Goal: Task Accomplishment & Management: Use online tool/utility

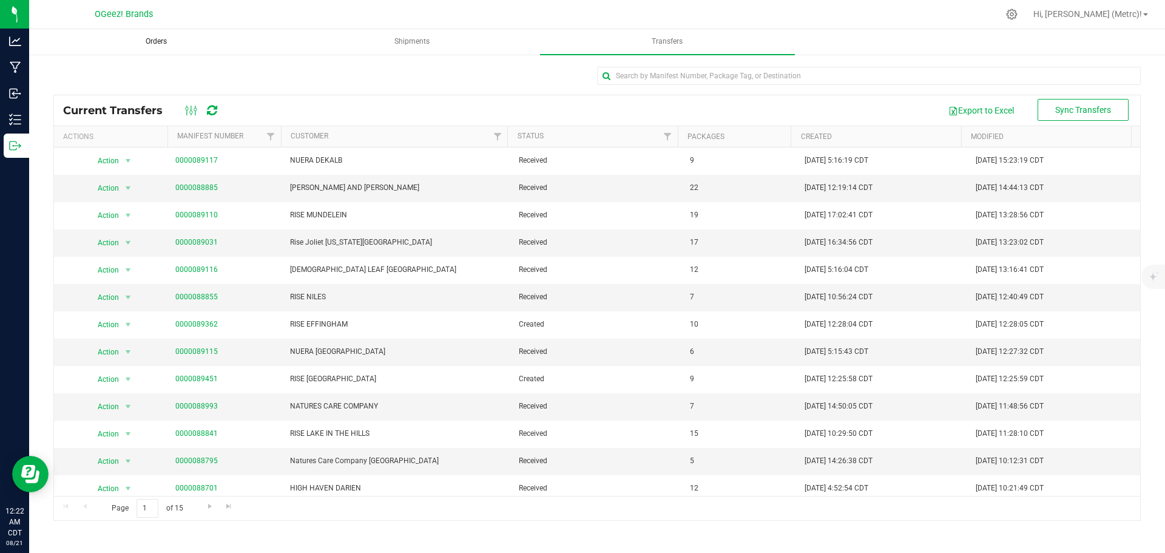
click at [149, 47] on uib-tab-heading "Orders" at bounding box center [156, 42] width 253 height 24
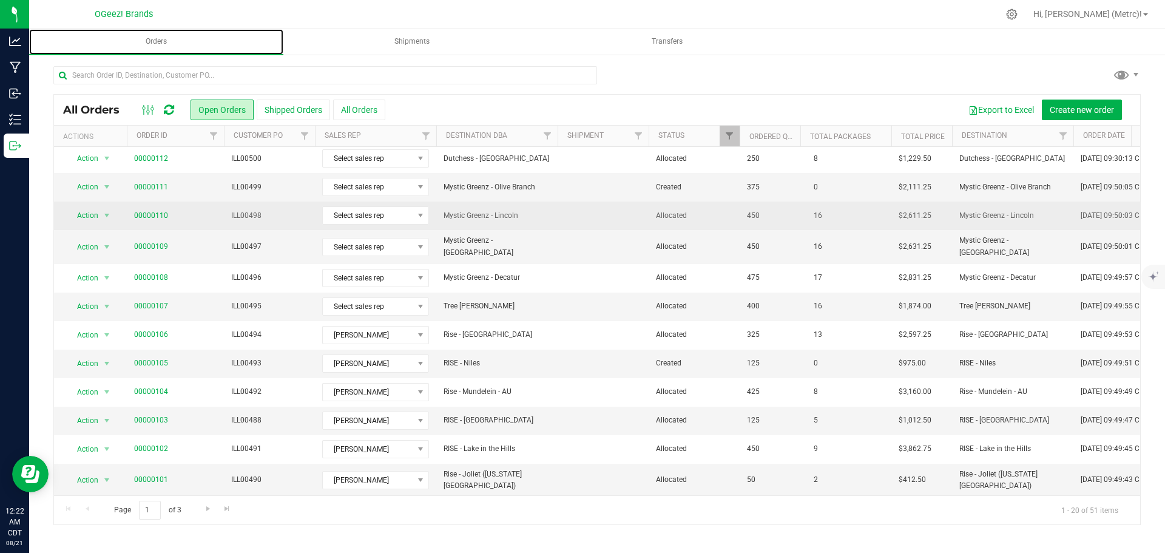
scroll to position [65, 0]
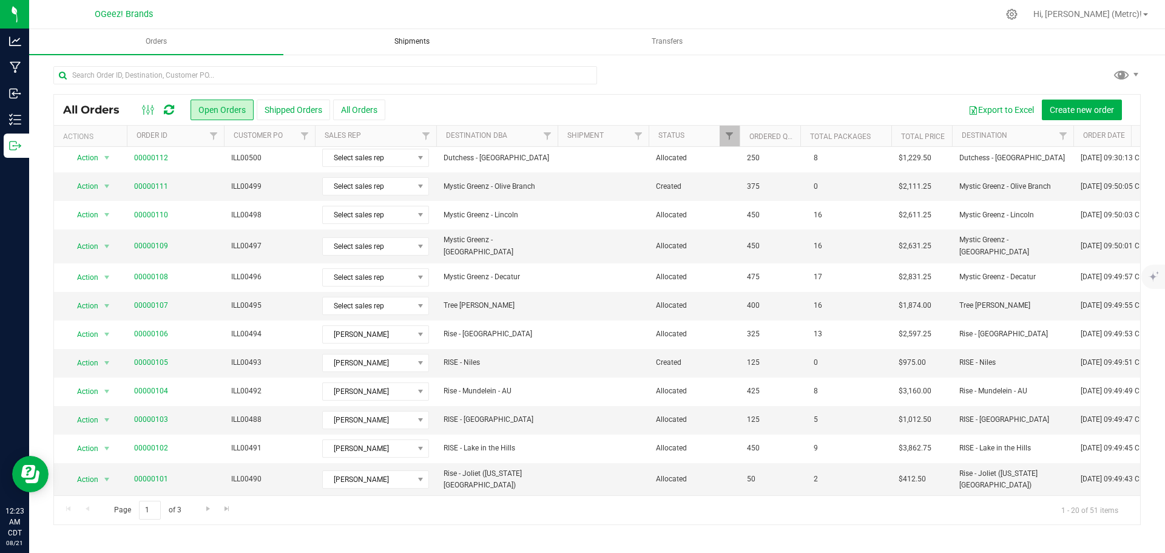
click at [389, 44] on span "Shipments" at bounding box center [412, 41] width 68 height 10
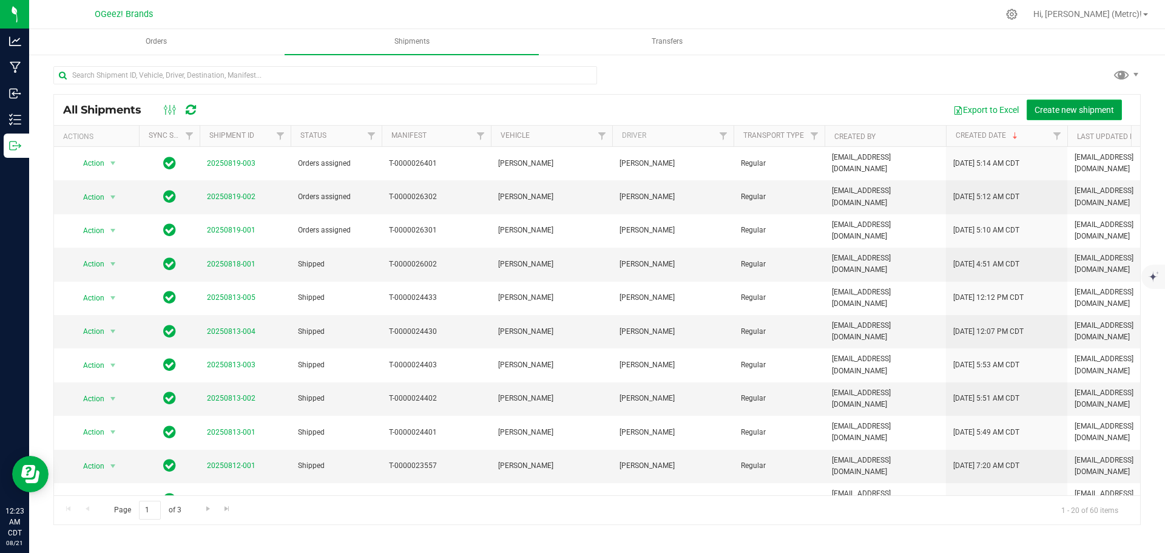
click at [1041, 106] on span "Create new shipment" at bounding box center [1073, 110] width 79 height 10
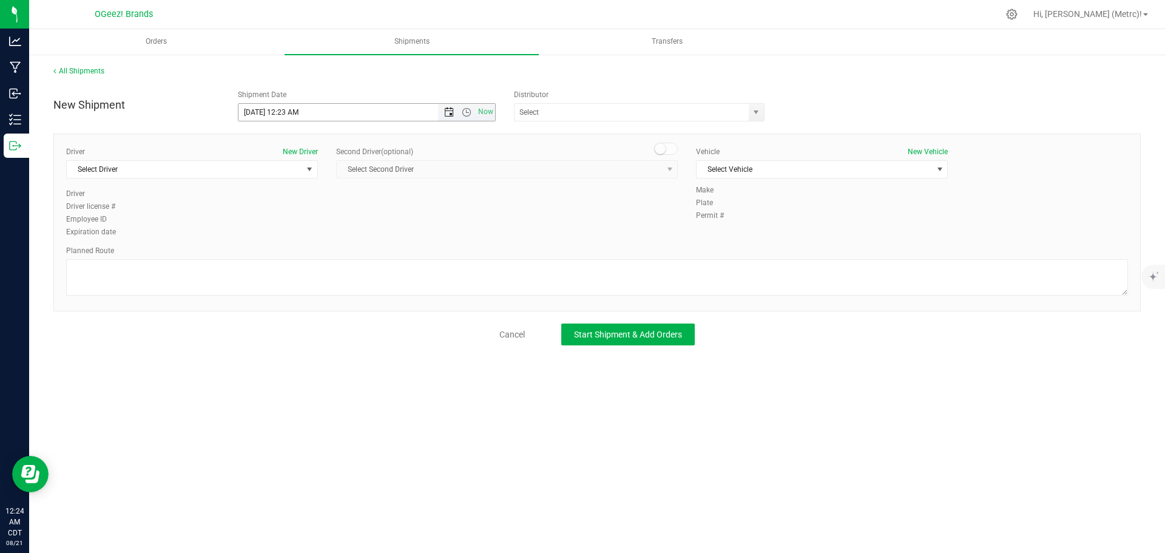
click at [445, 111] on span "Open the date view" at bounding box center [449, 112] width 10 height 10
click at [464, 109] on span "Open the time view" at bounding box center [467, 112] width 10 height 10
click at [299, 237] on li "6:00 AM" at bounding box center [366, 245] width 256 height 16
type input "[DATE] 6:00 AM"
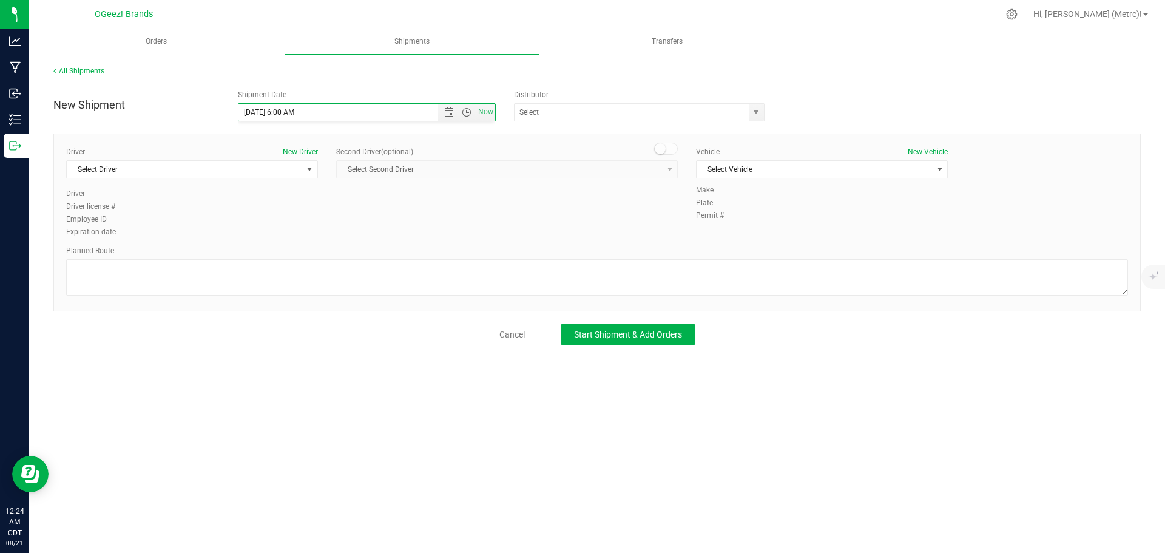
scroll to position [0, 0]
click at [749, 116] on span "select" at bounding box center [756, 112] width 15 height 17
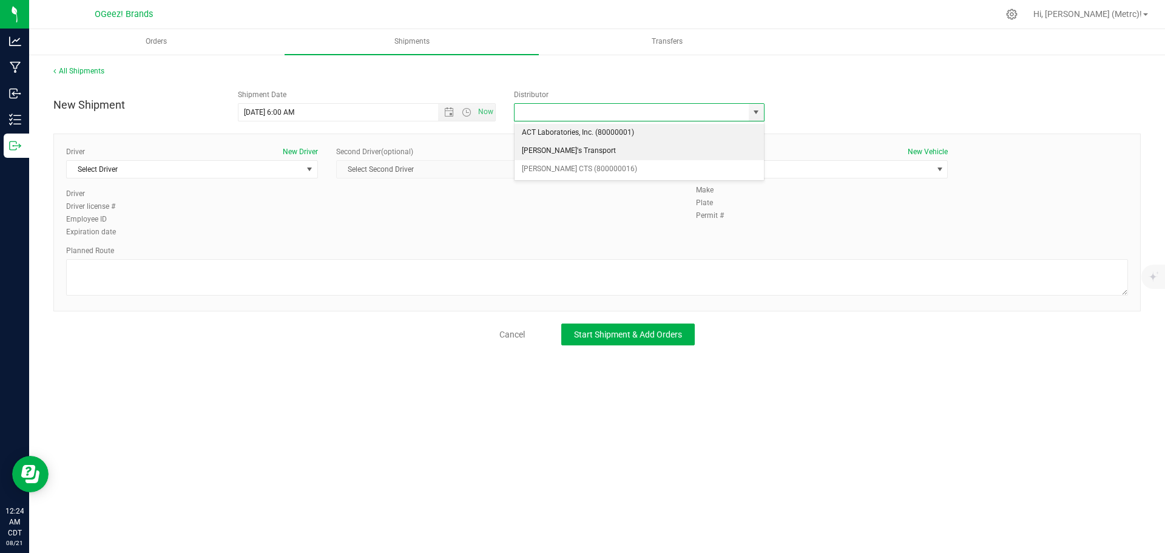
click at [721, 149] on li "[PERSON_NAME]'s Transport" at bounding box center [639, 151] width 249 height 18
type input "[PERSON_NAME]'s Transport"
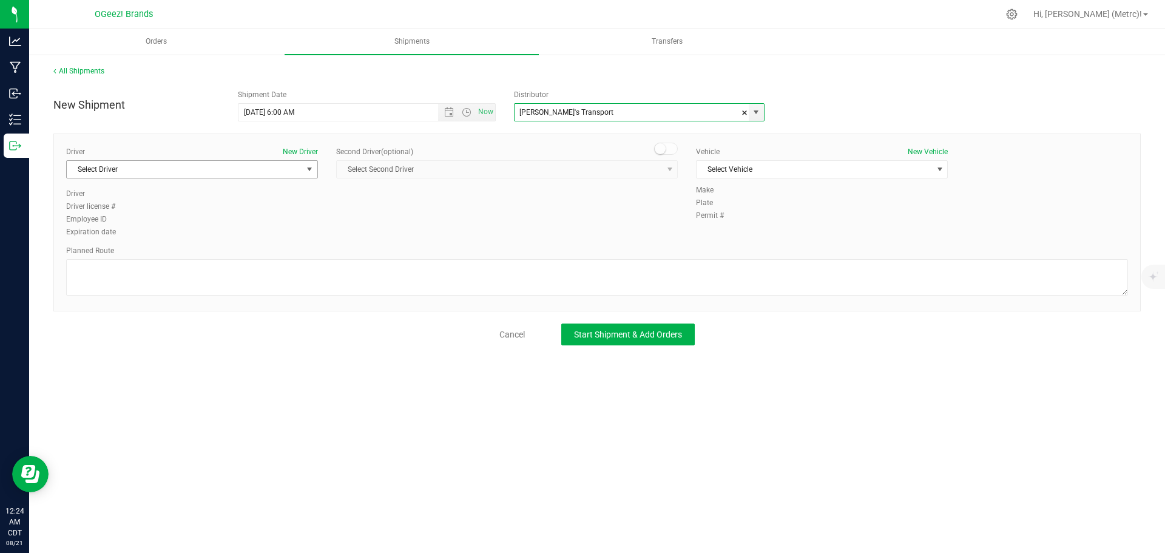
click at [280, 160] on span "Select Driver" at bounding box center [192, 169] width 252 height 18
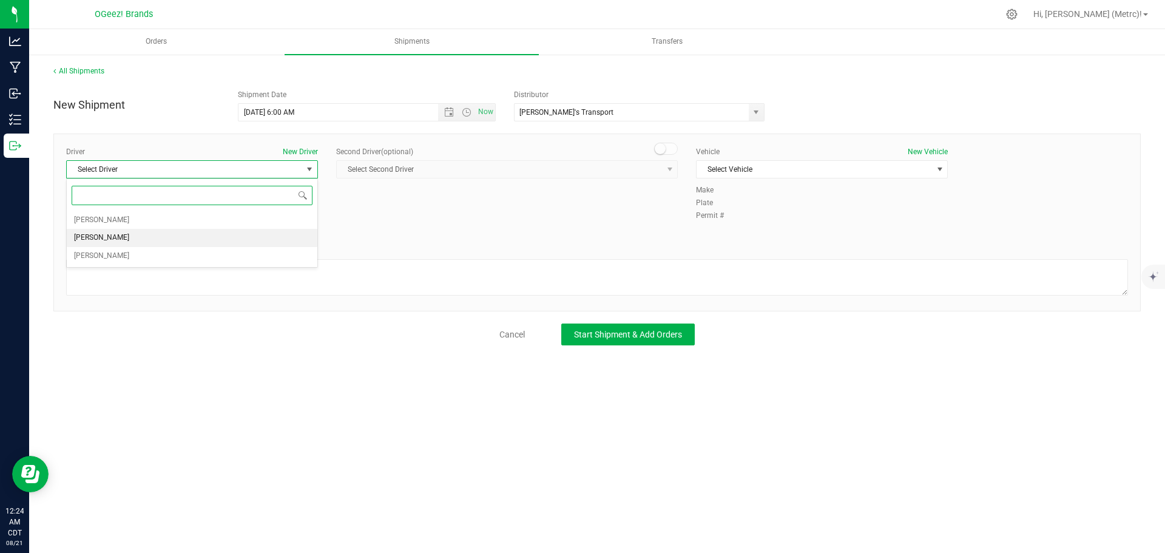
click at [243, 240] on li "[PERSON_NAME]" at bounding box center [192, 238] width 251 height 18
click at [656, 146] on small at bounding box center [660, 148] width 11 height 11
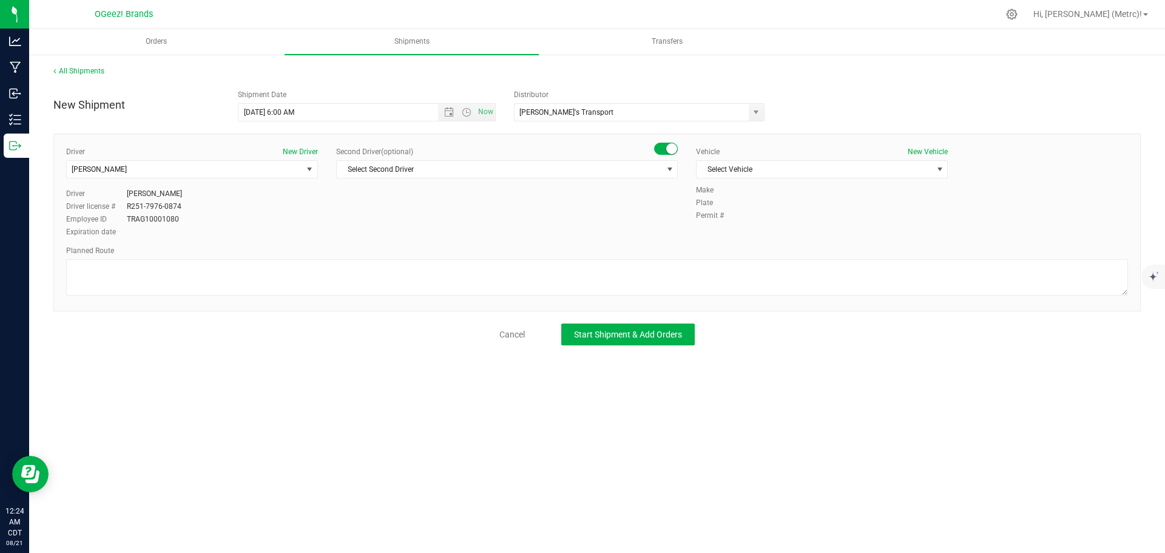
click at [669, 146] on small at bounding box center [671, 148] width 11 height 11
click at [734, 166] on span "Select Vehicle" at bounding box center [814, 169] width 235 height 17
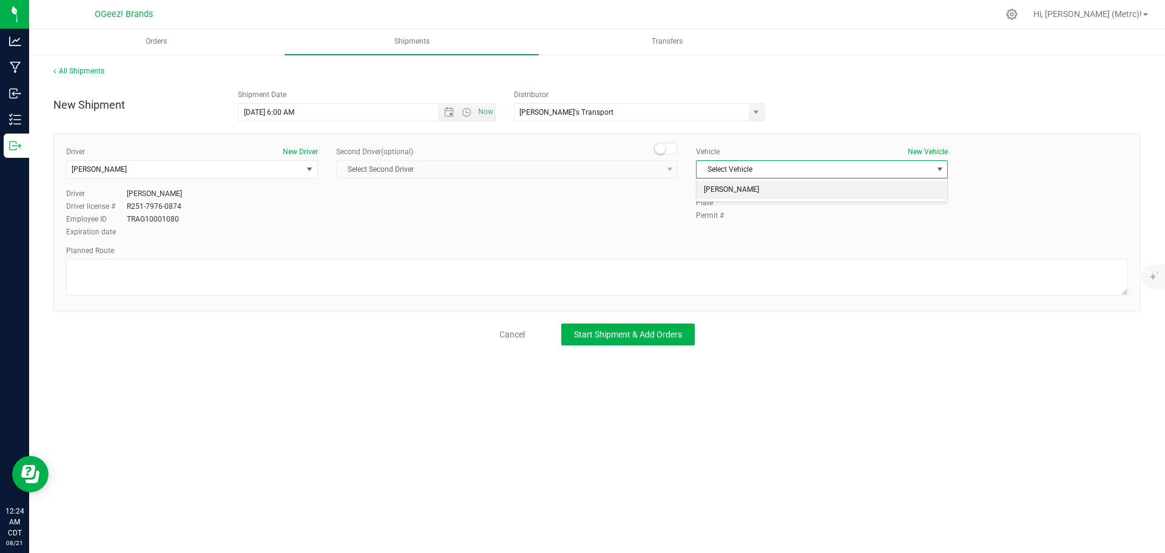
click at [735, 190] on li "[PERSON_NAME]" at bounding box center [822, 190] width 251 height 18
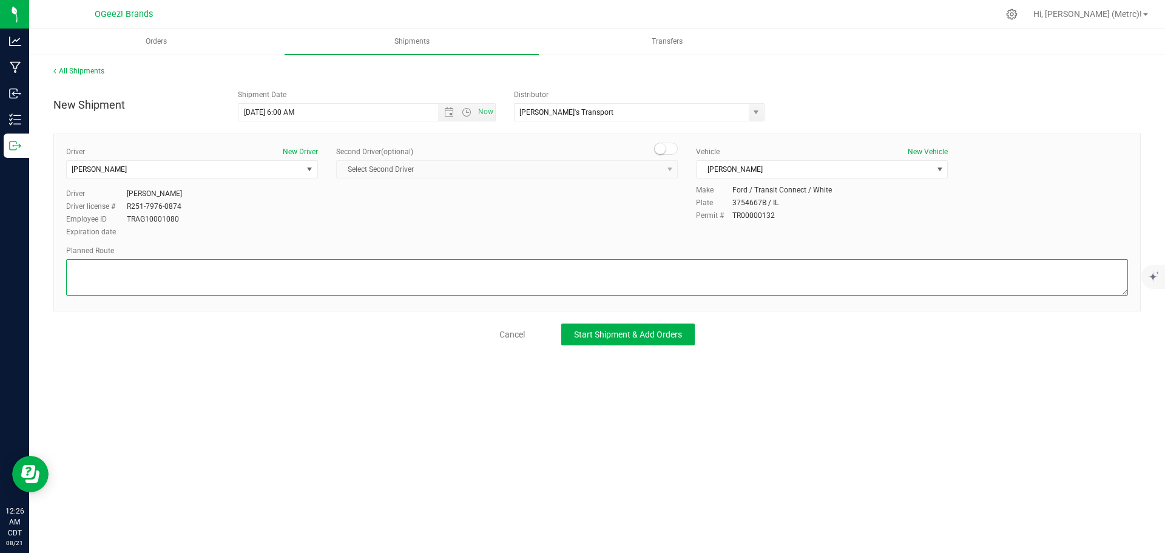
click at [234, 276] on textarea at bounding box center [597, 277] width 1062 height 36
paste textarea "Get on I-290 E in [GEOGRAPHIC_DATA] from IL-83 S. Take I-57 S to IL-16 E in Mat…"
click at [76, 279] on textarea at bounding box center [597, 277] width 1062 height 36
type textarea "Get on I-290 E in [GEOGRAPHIC_DATA] from IL-83 S. Take I-57 S to IL-16 E in Mat…"
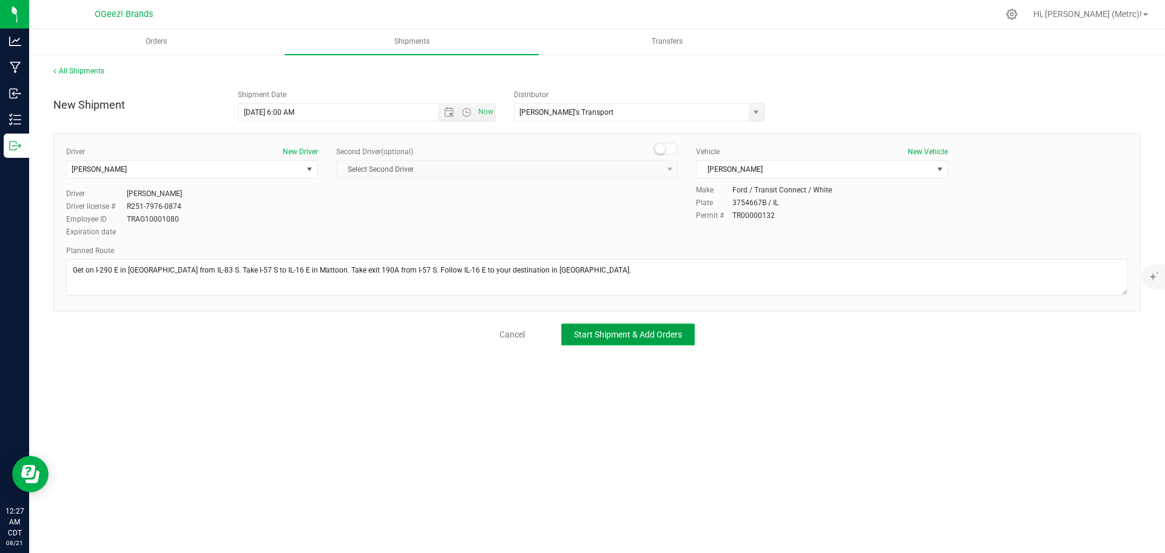
click at [621, 340] on button "Start Shipment & Add Orders" at bounding box center [627, 334] width 133 height 22
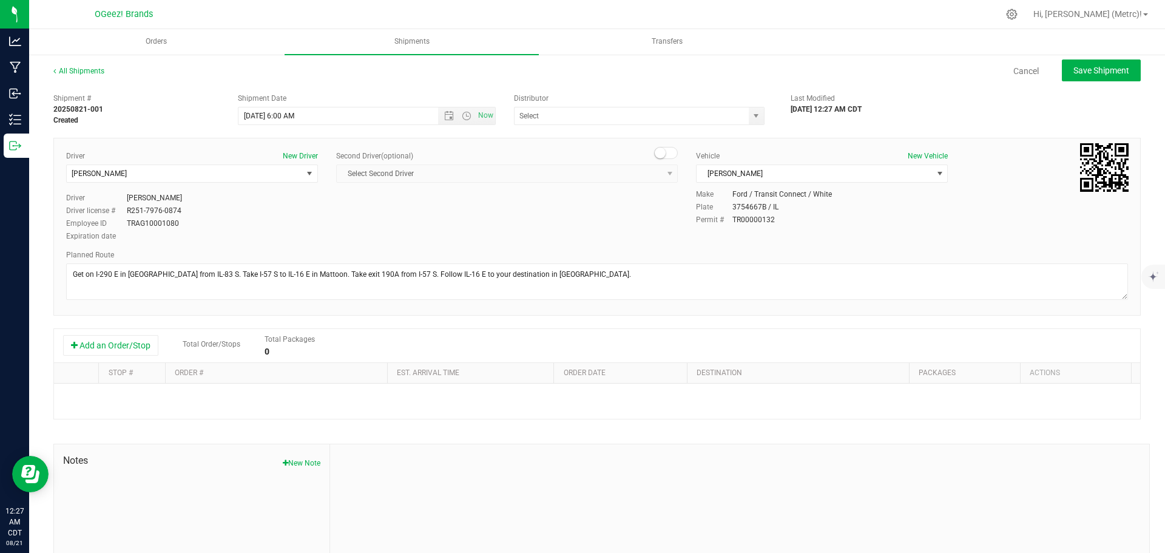
type input "[PERSON_NAME]'s Transport"
click at [137, 338] on button "Add an Order/Stop" at bounding box center [110, 345] width 95 height 21
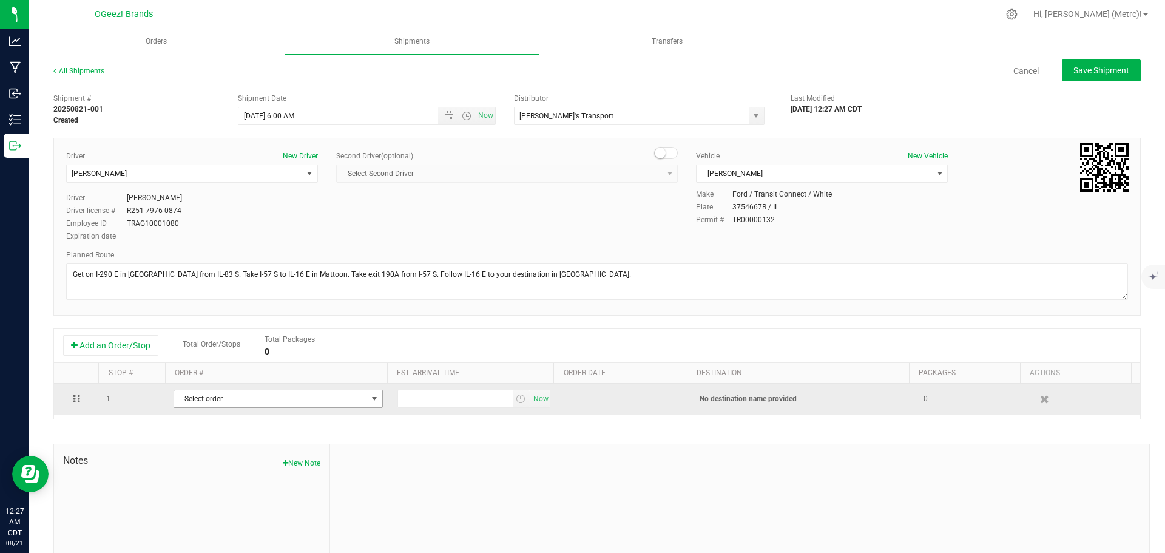
click at [241, 402] on span "Select order" at bounding box center [270, 398] width 193 height 17
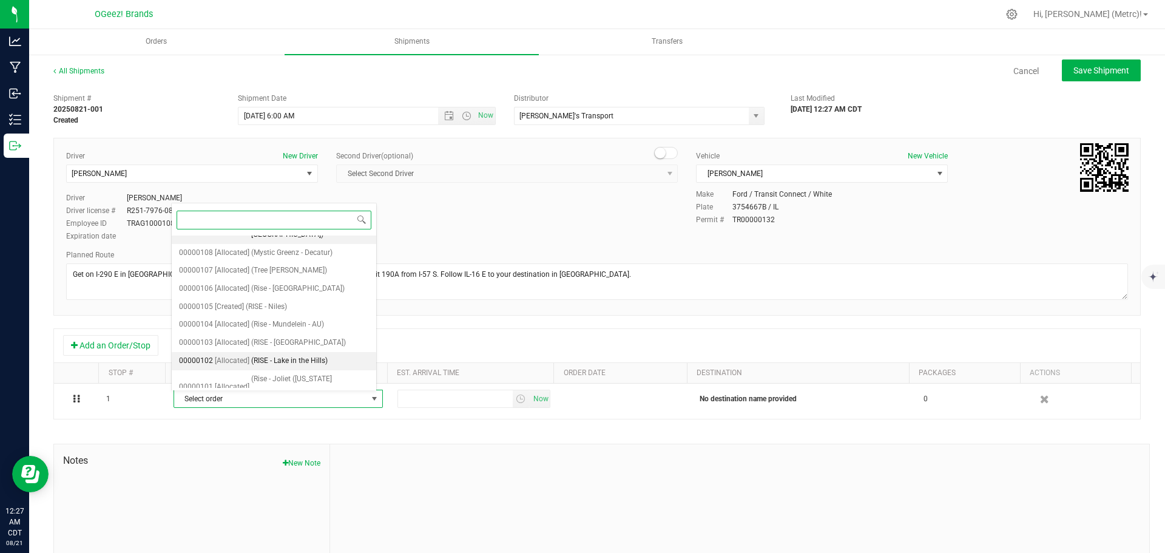
scroll to position [143, 0]
click at [326, 322] on li "00000103 [Allocated] (RISE - [GEOGRAPHIC_DATA])" at bounding box center [274, 331] width 204 height 18
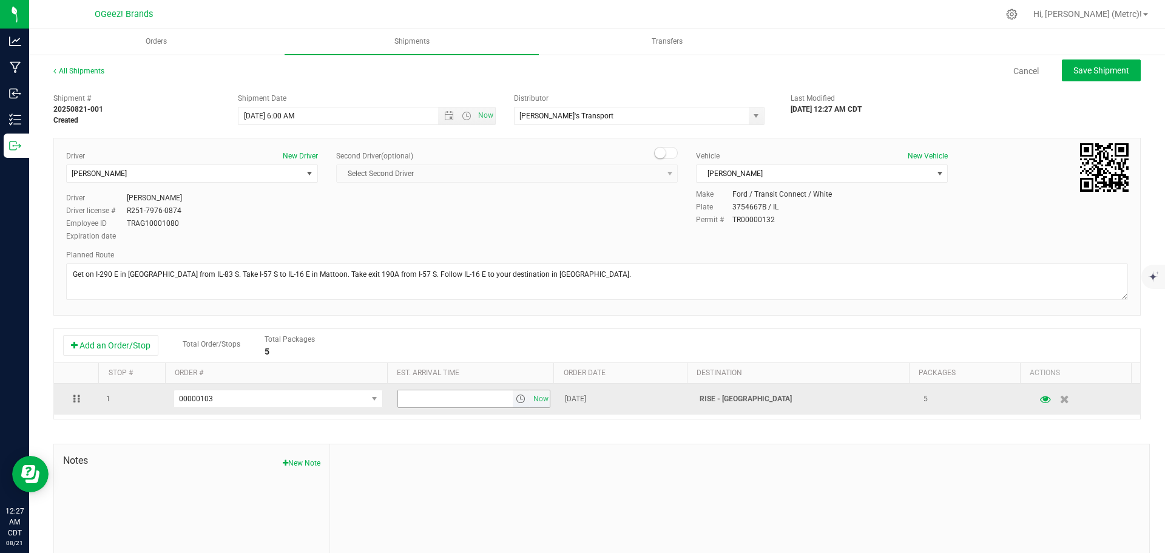
click at [518, 397] on span "select" at bounding box center [522, 398] width 18 height 17
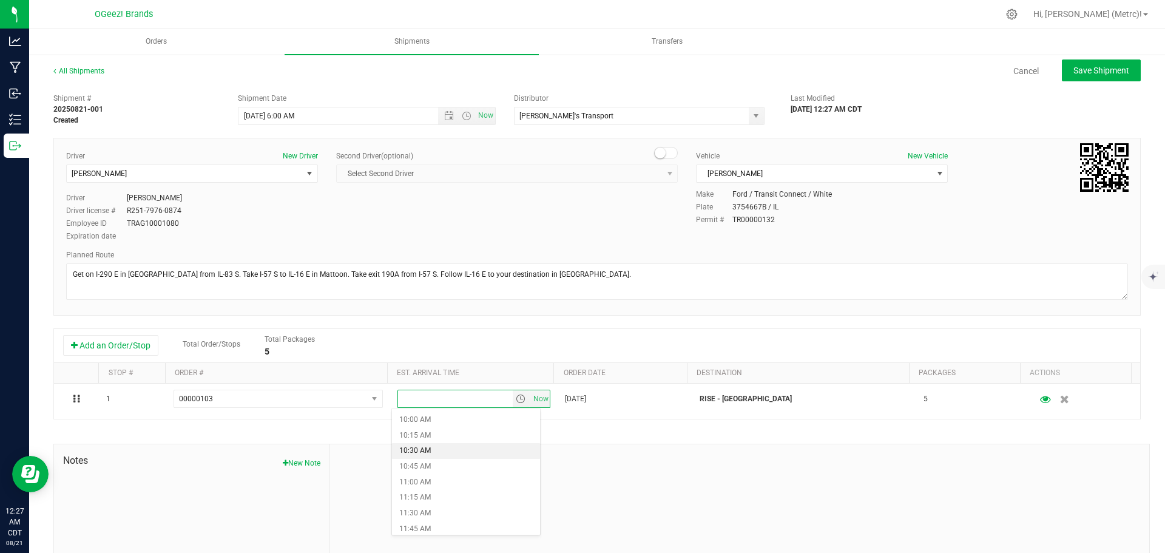
scroll to position [612, 0]
click at [440, 435] on li "10:00 AM" at bounding box center [466, 431] width 148 height 16
click at [1110, 72] on span "Save Shipment" at bounding box center [1101, 71] width 56 height 10
type input "[DATE] 11:00 AM"
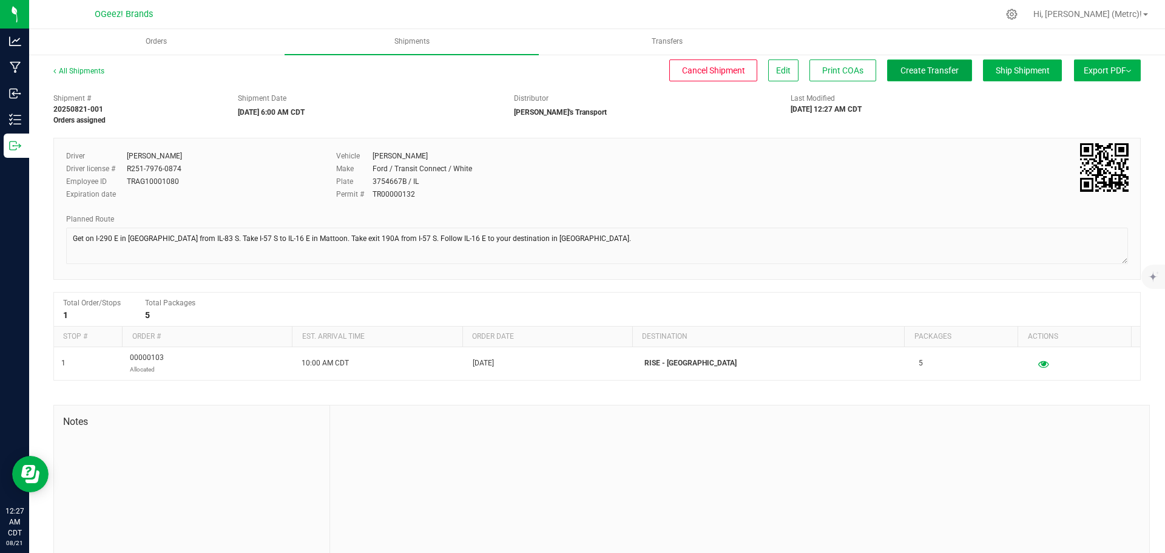
click at [931, 66] on span "Create Transfer" at bounding box center [929, 71] width 58 height 10
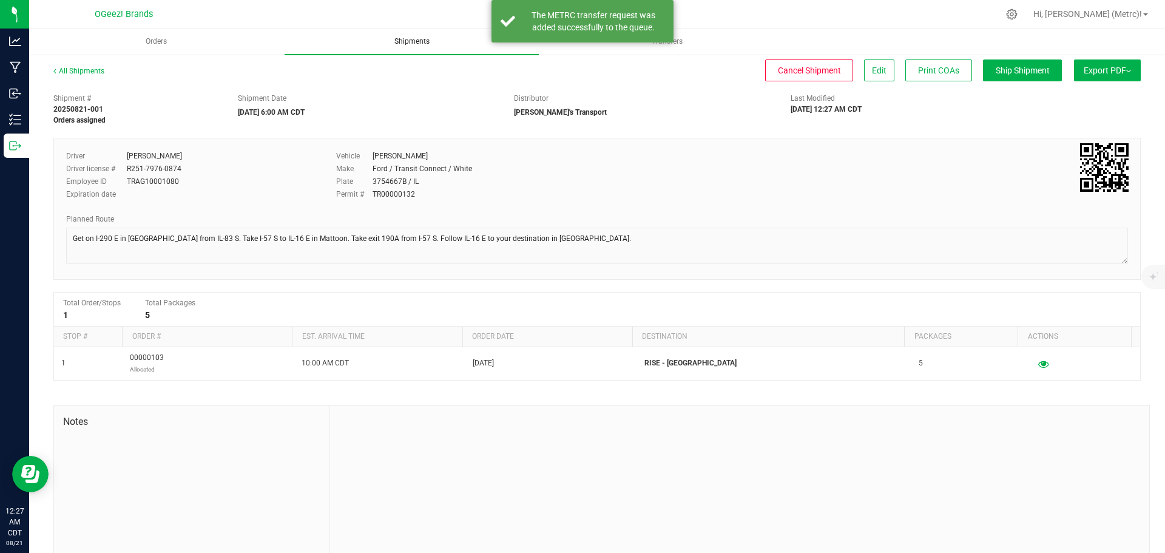
click at [425, 45] on span "Shipments" at bounding box center [412, 41] width 68 height 10
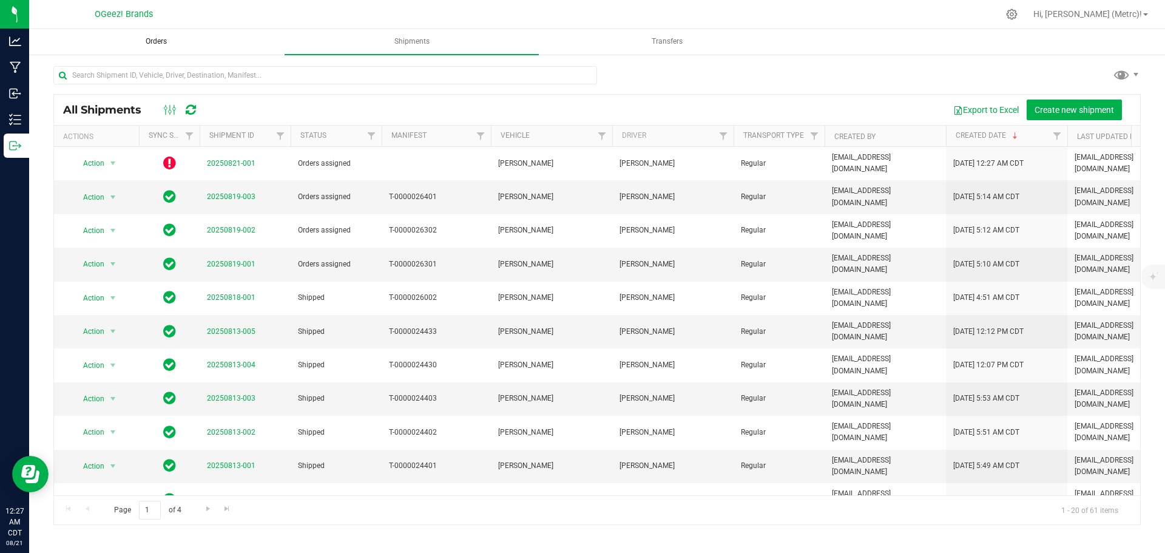
click at [161, 42] on span "Orders" at bounding box center [156, 41] width 54 height 10
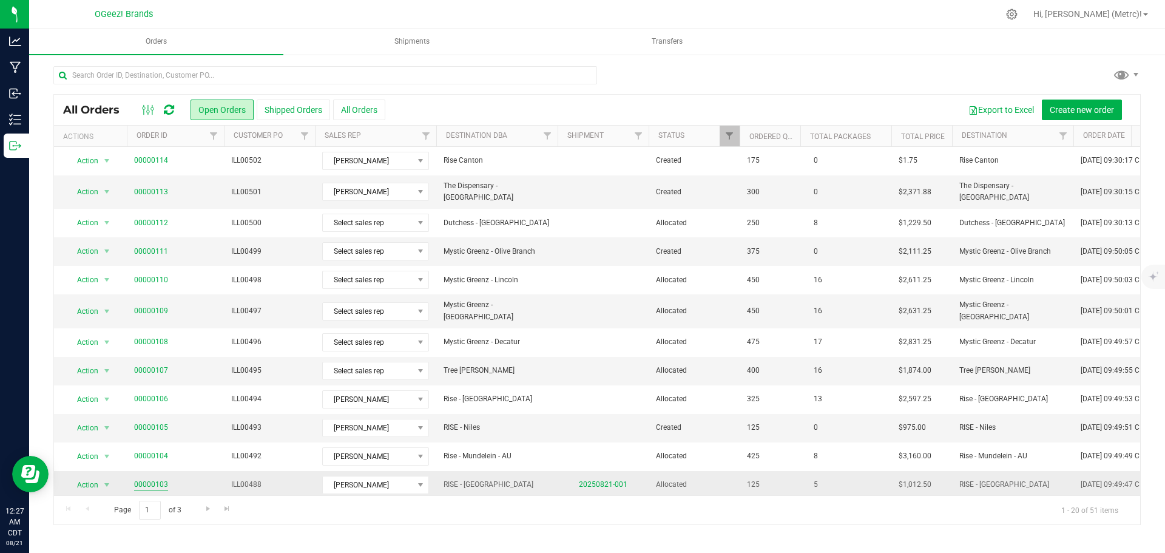
click at [160, 479] on link "00000103" at bounding box center [151, 485] width 34 height 12
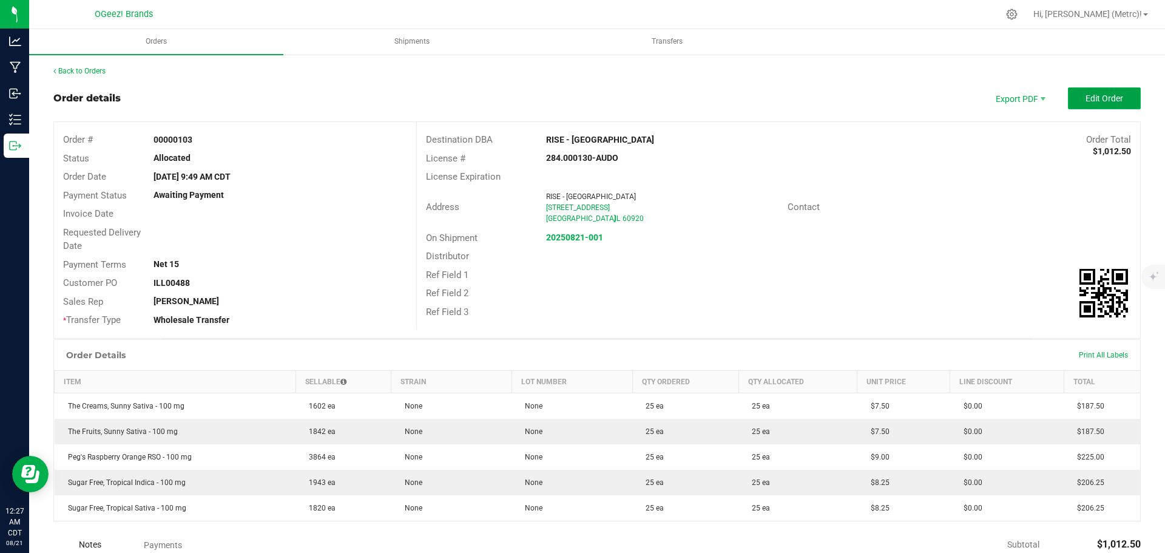
click at [1086, 101] on span "Edit Order" at bounding box center [1104, 98] width 38 height 10
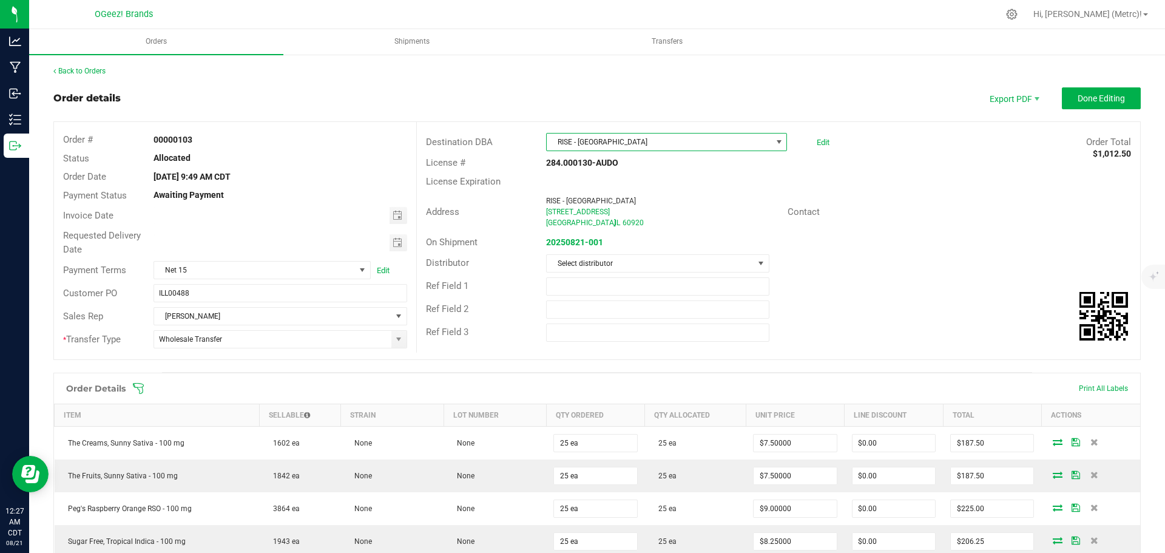
click at [620, 137] on span "RISE - [GEOGRAPHIC_DATA]" at bounding box center [659, 141] width 224 height 17
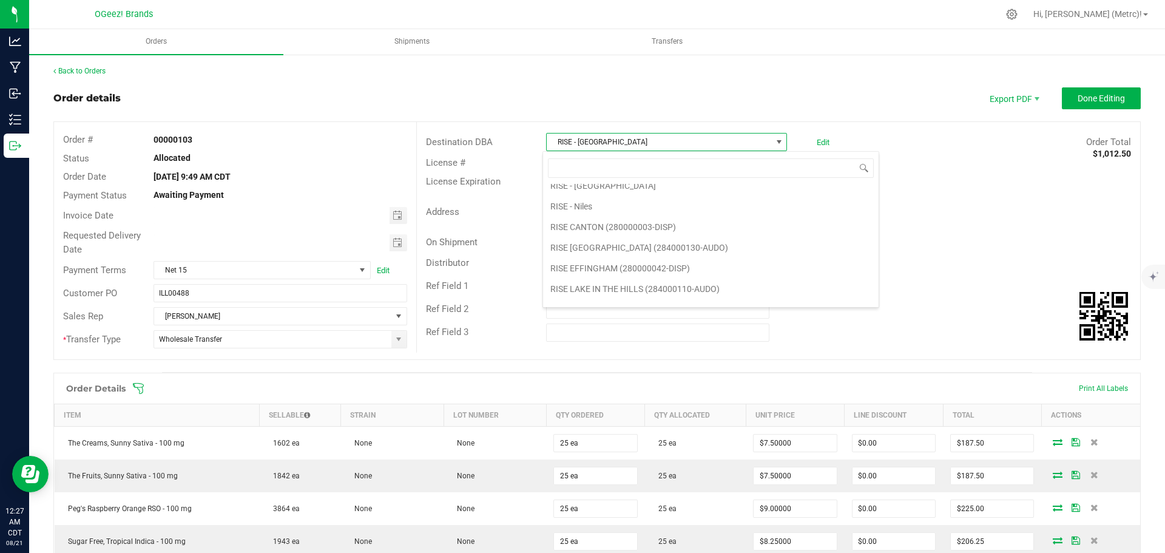
scroll to position [2624, 0]
click at [636, 252] on li "RISE [GEOGRAPHIC_DATA] (284000130-AUDO)" at bounding box center [711, 251] width 336 height 21
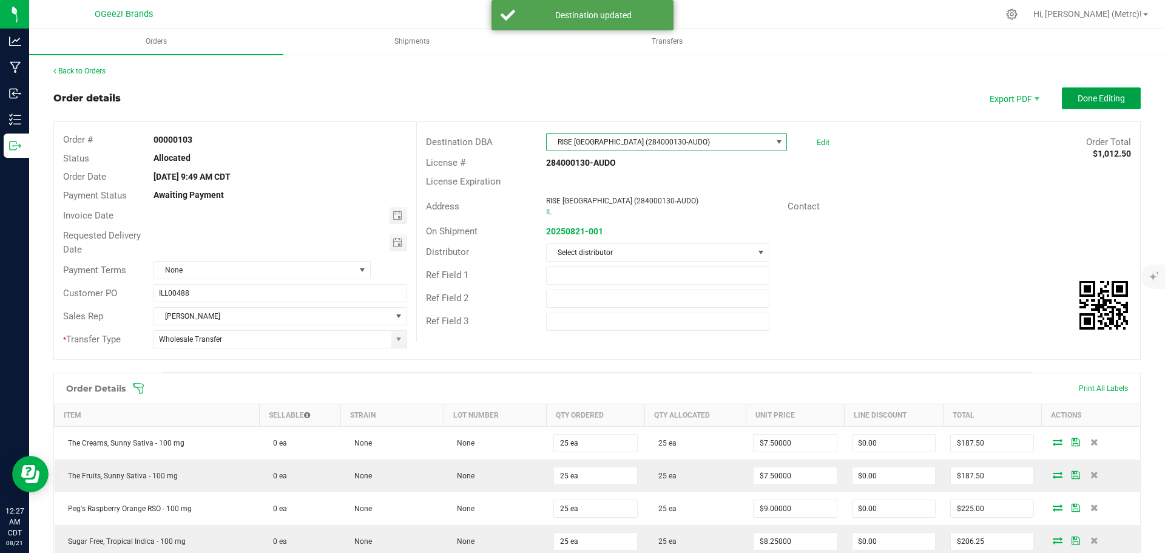
click at [1079, 92] on button "Done Editing" at bounding box center [1101, 98] width 79 height 22
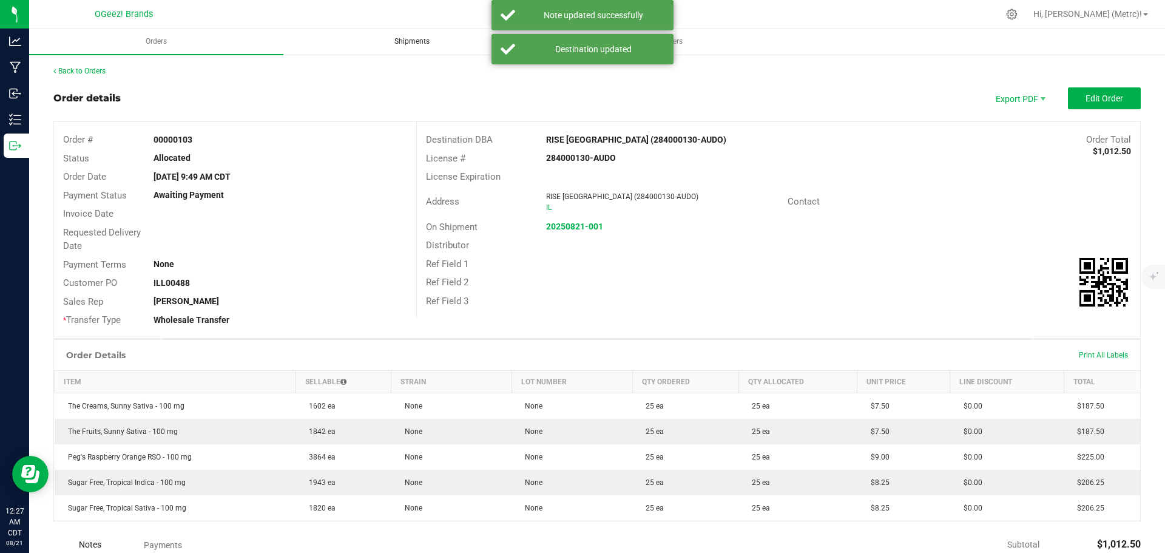
click at [402, 44] on span "Shipments" at bounding box center [412, 41] width 68 height 10
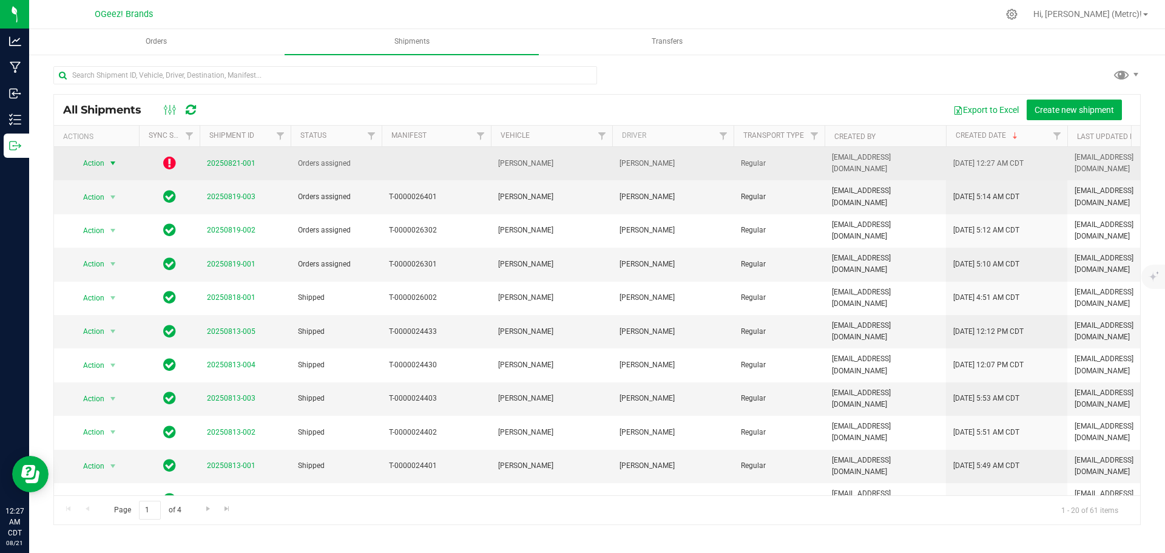
click at [109, 167] on span "select" at bounding box center [113, 163] width 10 height 10
click at [225, 164] on link "20250821-001" at bounding box center [231, 163] width 49 height 8
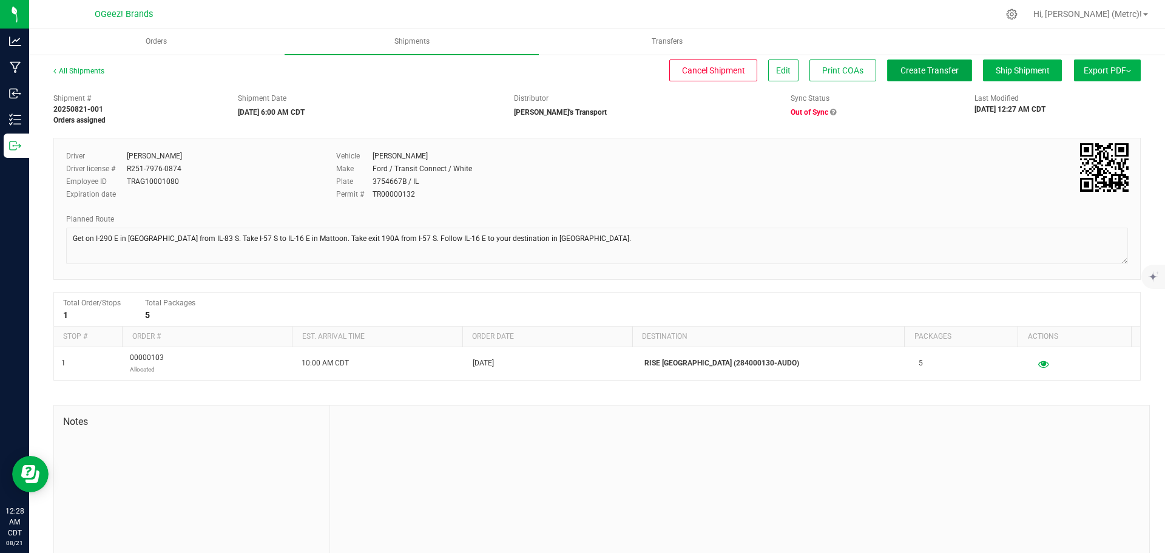
click at [927, 73] on span "Create Transfer" at bounding box center [929, 71] width 58 height 10
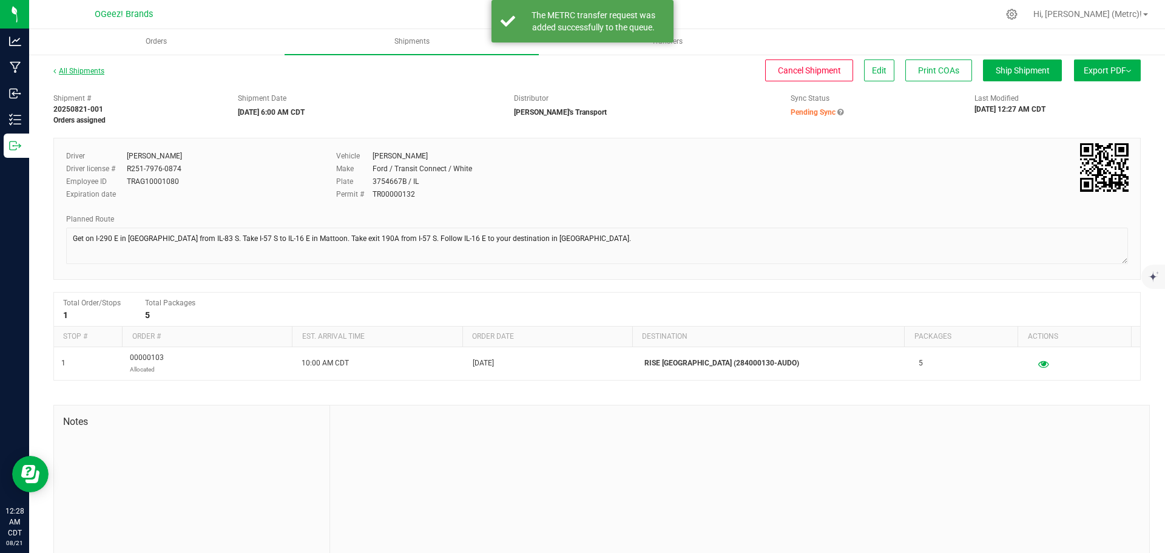
click at [85, 74] on link "All Shipments" at bounding box center [78, 71] width 51 height 8
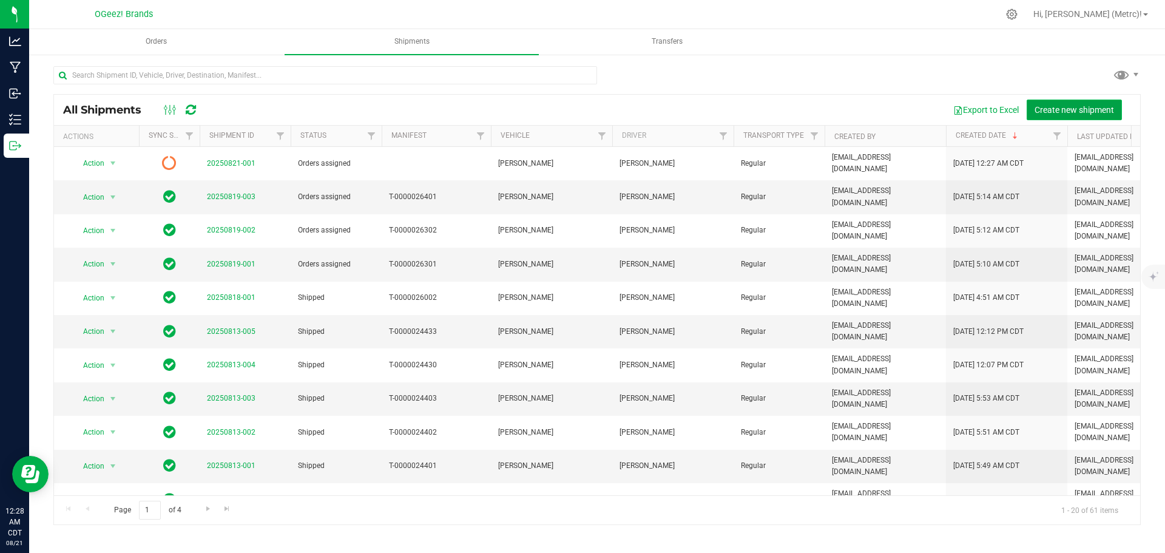
click at [1071, 116] on button "Create new shipment" at bounding box center [1074, 110] width 95 height 21
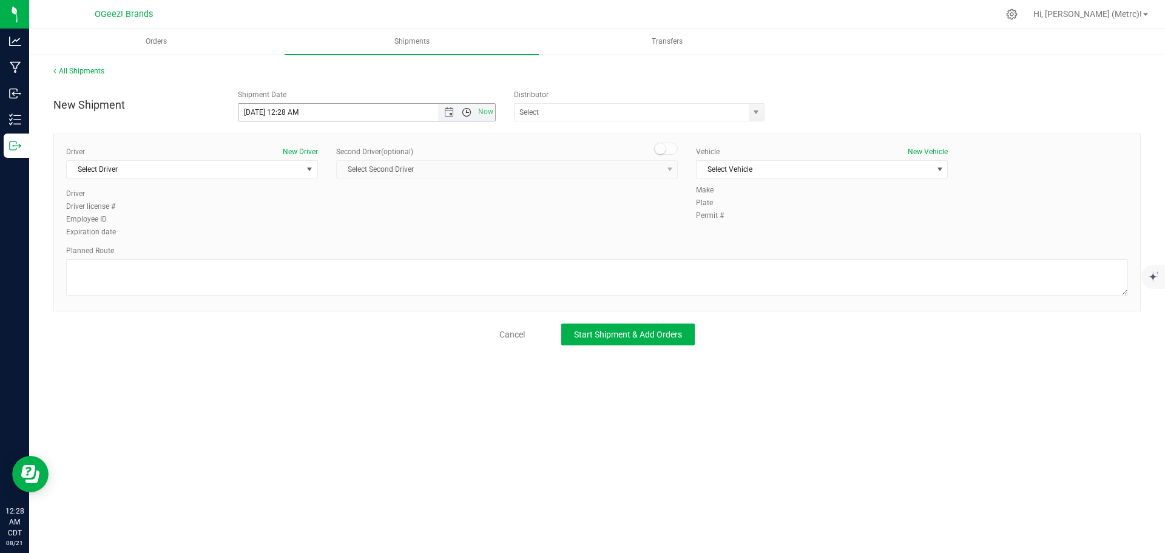
click at [463, 115] on span "Open the time view" at bounding box center [467, 112] width 10 height 10
click at [382, 133] on li "6:00 AM" at bounding box center [366, 134] width 256 height 16
type input "[DATE] 6:00 AM"
click at [758, 109] on span "select" at bounding box center [756, 112] width 10 height 10
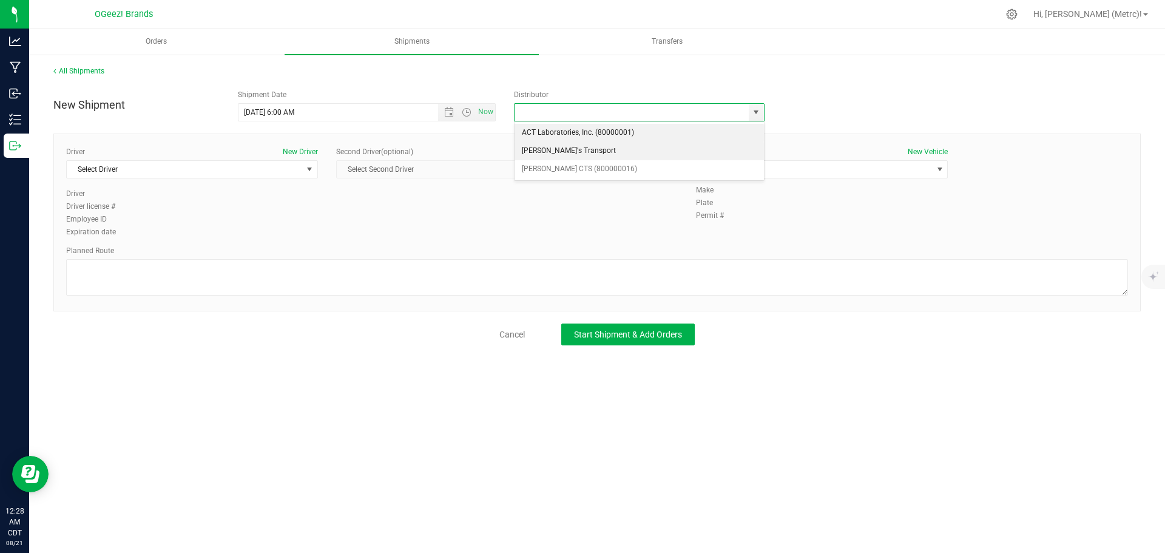
click at [687, 150] on li "[PERSON_NAME]'s Transport" at bounding box center [639, 151] width 249 height 18
type input "[PERSON_NAME]'s Transport"
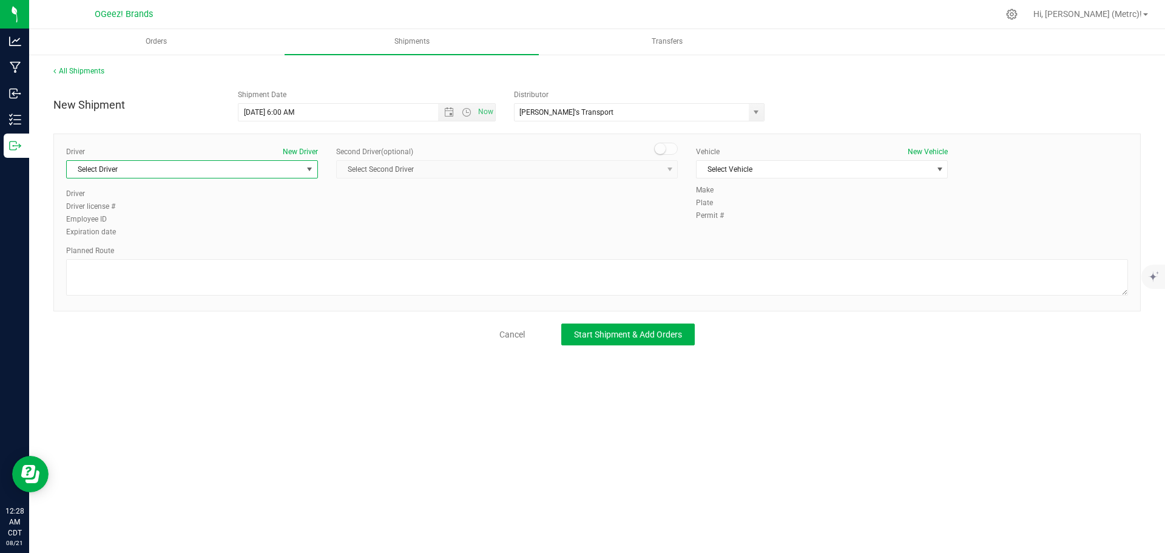
click at [245, 174] on span "Select Driver" at bounding box center [184, 169] width 235 height 17
click at [214, 231] on li "[PERSON_NAME]" at bounding box center [192, 238] width 251 height 18
click at [928, 169] on span "Select Vehicle" at bounding box center [814, 169] width 235 height 17
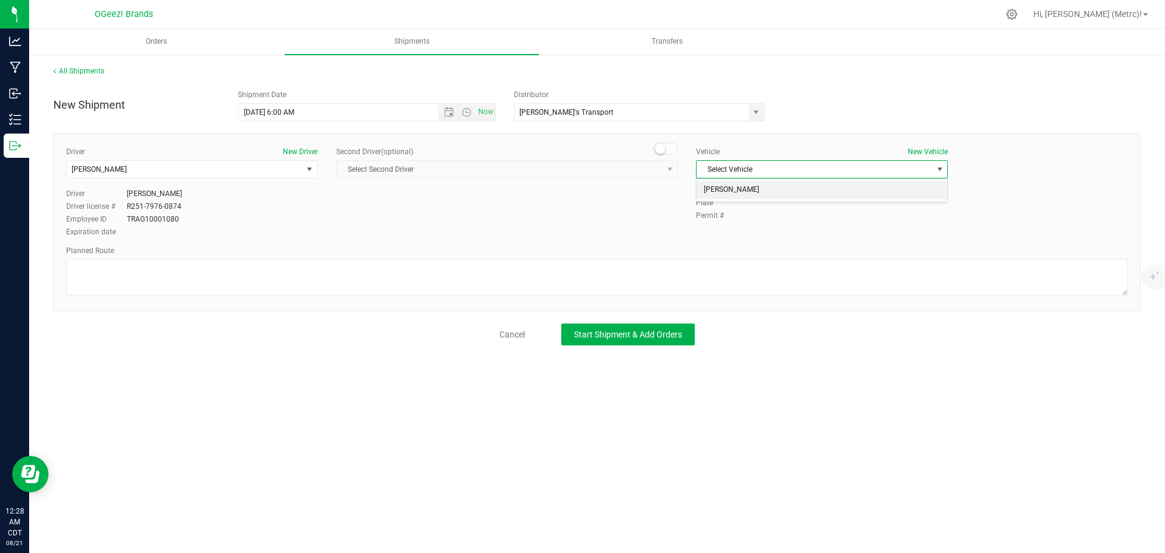
click at [902, 196] on li "[PERSON_NAME]" at bounding box center [822, 190] width 251 height 18
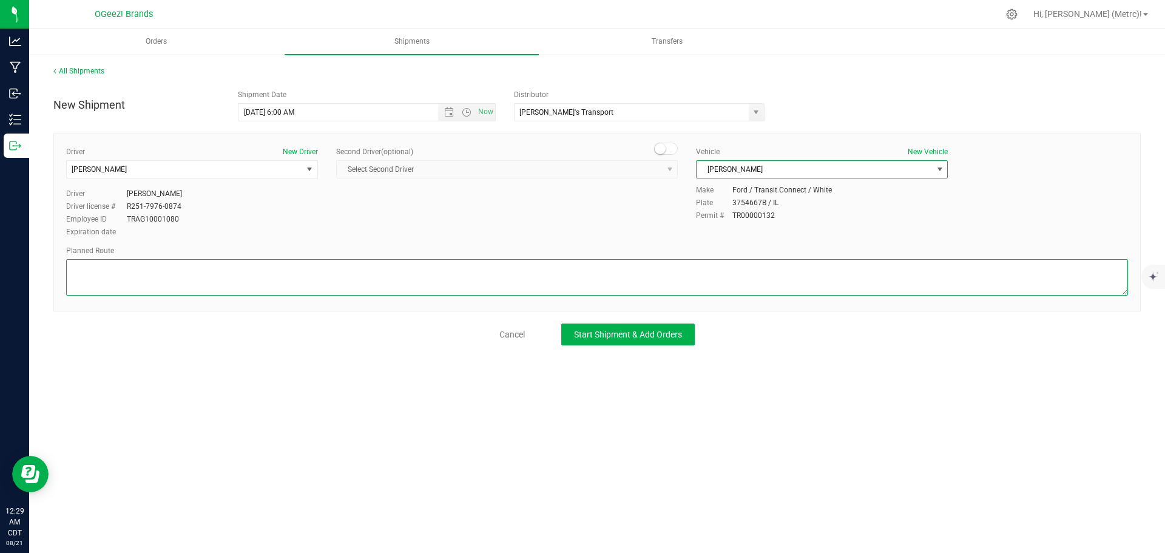
click at [152, 268] on textarea at bounding box center [597, 277] width 1062 height 36
paste textarea "Get on I-290 E in [GEOGRAPHIC_DATA] from IL-83 S/[PERSON_NAME] and IL 390/[GEOG…"
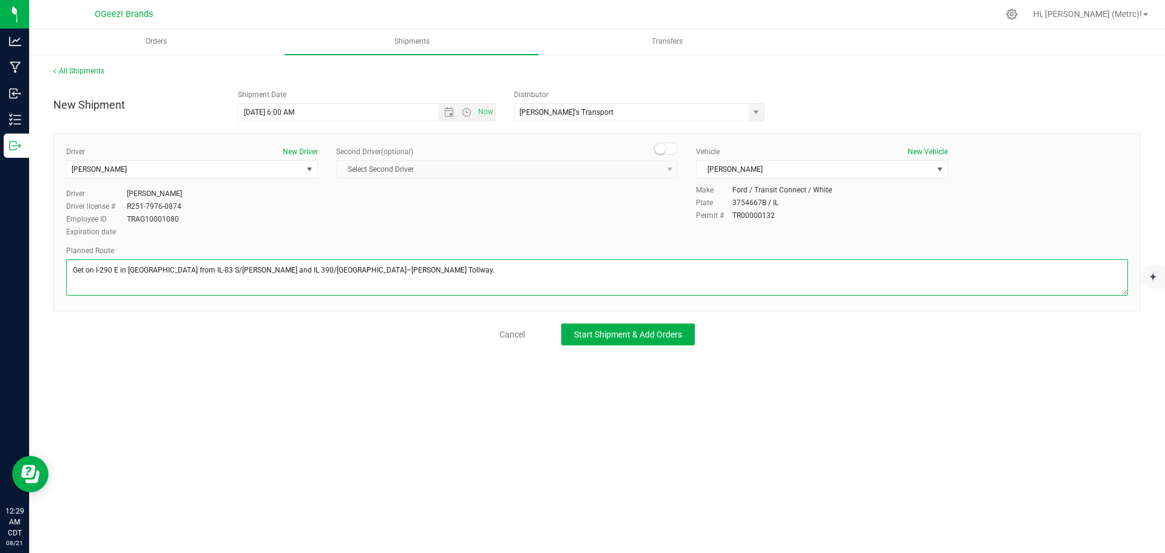
click at [358, 278] on textarea at bounding box center [597, 277] width 1062 height 36
paste textarea "Follow I-355 S and I-55 S to US Hwy 136 W in [GEOGRAPHIC_DATA]. Take exit 145 f…"
click at [610, 261] on textarea at bounding box center [597, 277] width 1062 height 36
paste textarea "Continue on US Hwy 136 W. Take US-24 W, [GEOGRAPHIC_DATA] and [GEOGRAPHIC_DATA]…"
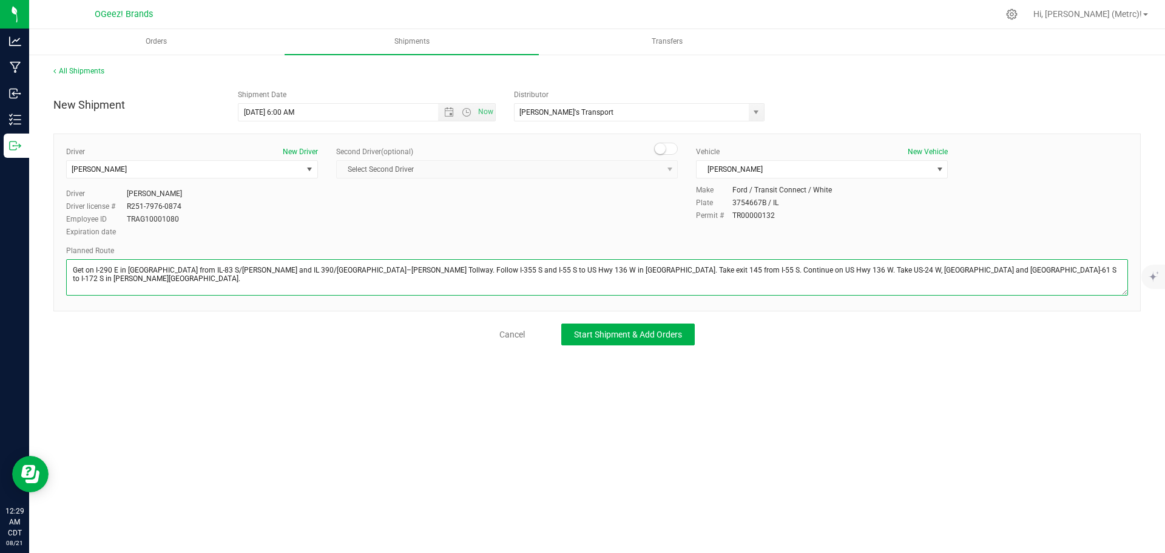
click at [954, 271] on textarea at bounding box center [597, 277] width 1062 height 36
paste textarea "Follow I-172 S to [GEOGRAPHIC_DATA]. Take exit 14 from I-172 S"
paste textarea "Follow IL-[STREET_ADDRESS] to your destination"
type textarea "Get on I-290 E in [GEOGRAPHIC_DATA] from IL-83 S/[PERSON_NAME] and IL 390/[GEOG…"
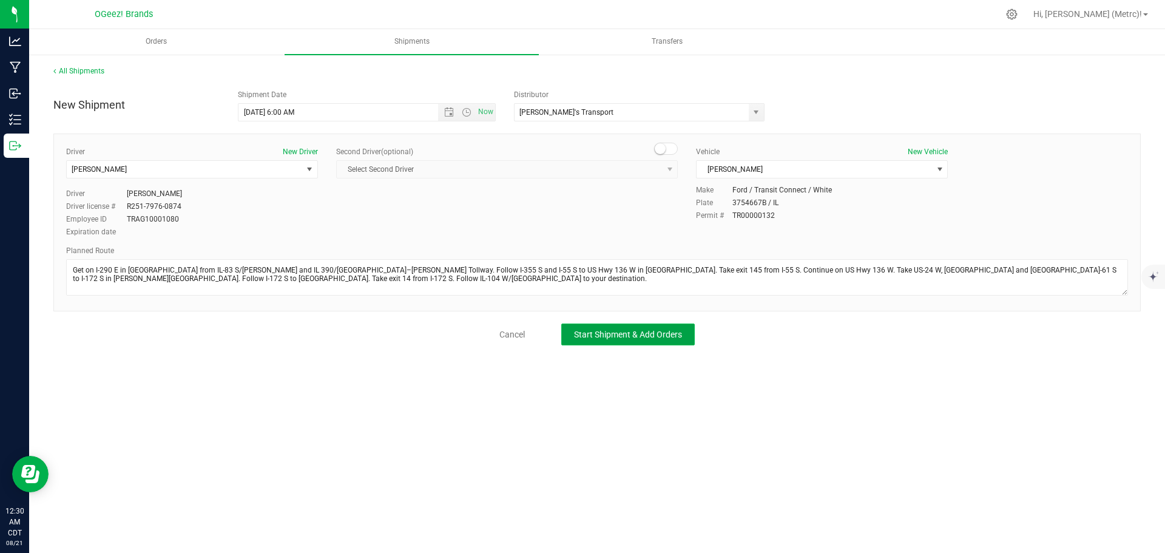
click at [661, 336] on span "Start Shipment & Add Orders" at bounding box center [628, 334] width 108 height 10
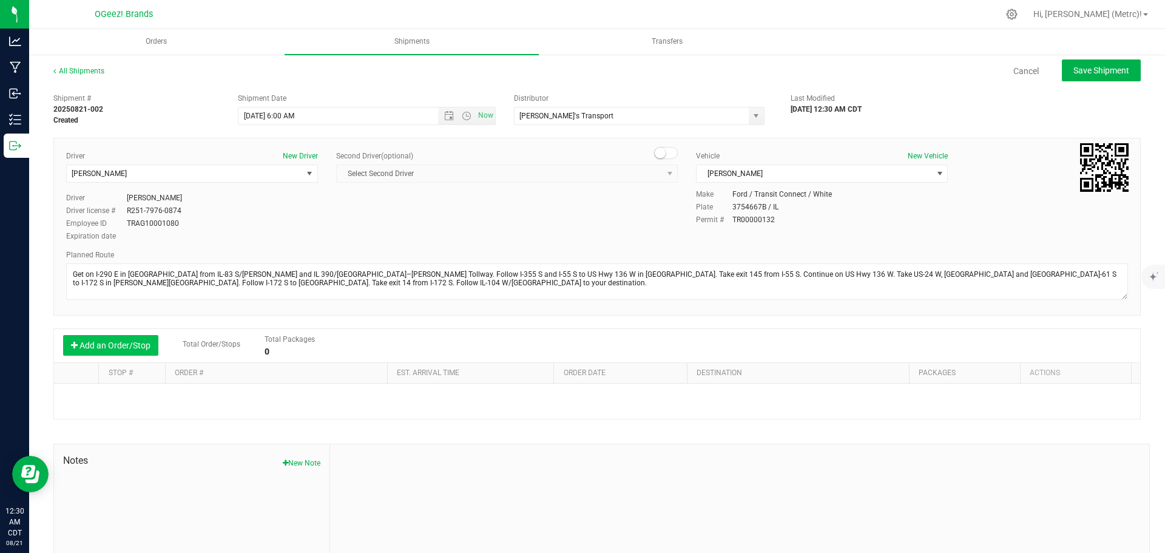
click at [108, 342] on button "Add an Order/Stop" at bounding box center [110, 345] width 95 height 21
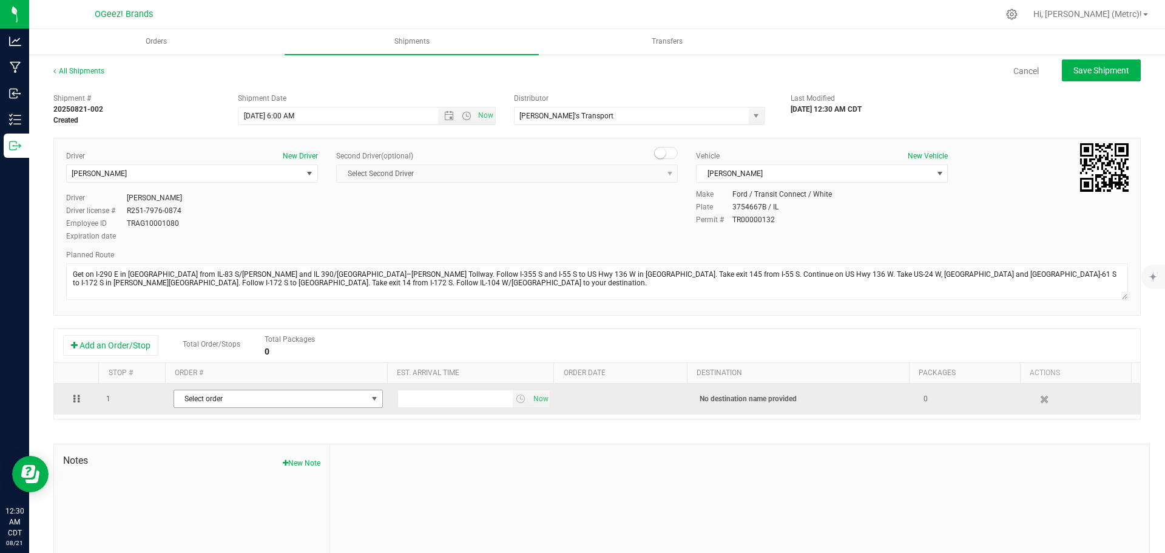
click at [326, 400] on span "Select order" at bounding box center [270, 398] width 193 height 17
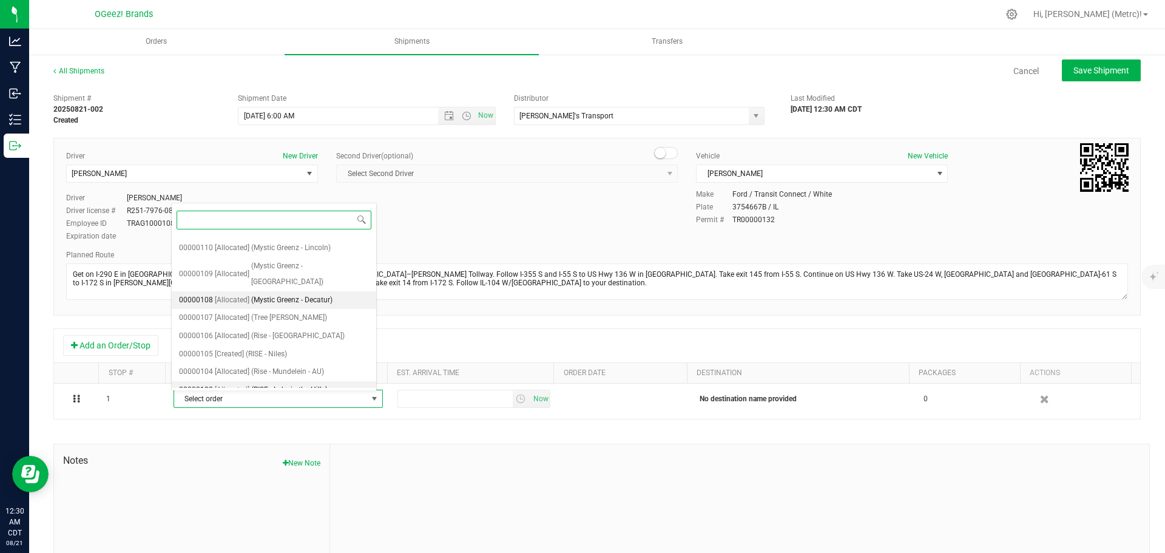
scroll to position [85, 0]
click at [297, 326] on li "00000106 [Allocated] (Rise - [GEOGRAPHIC_DATA])" at bounding box center [274, 335] width 204 height 18
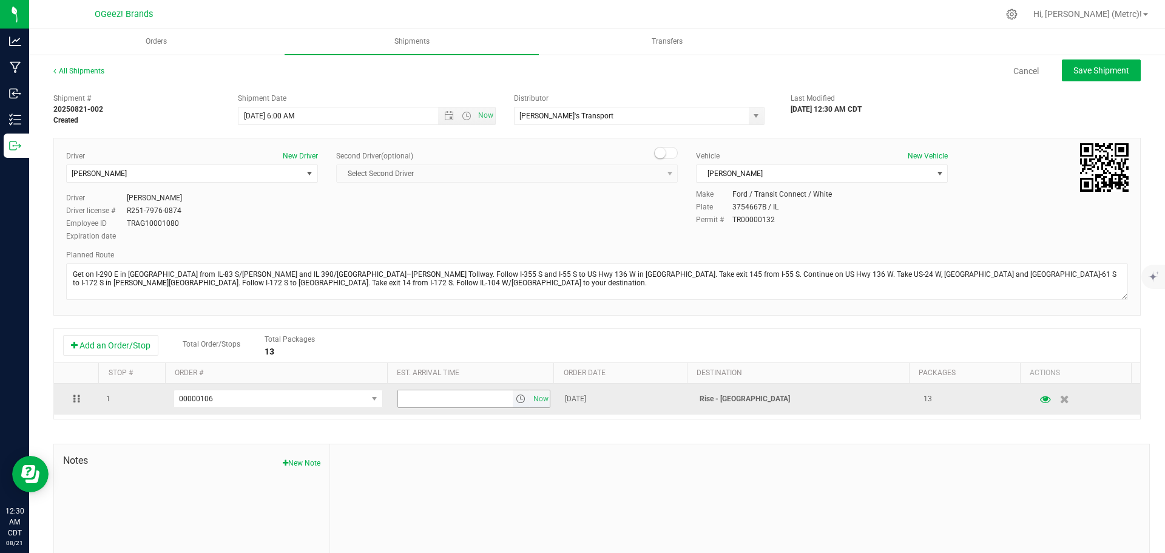
click at [516, 402] on span "select" at bounding box center [521, 399] width 10 height 10
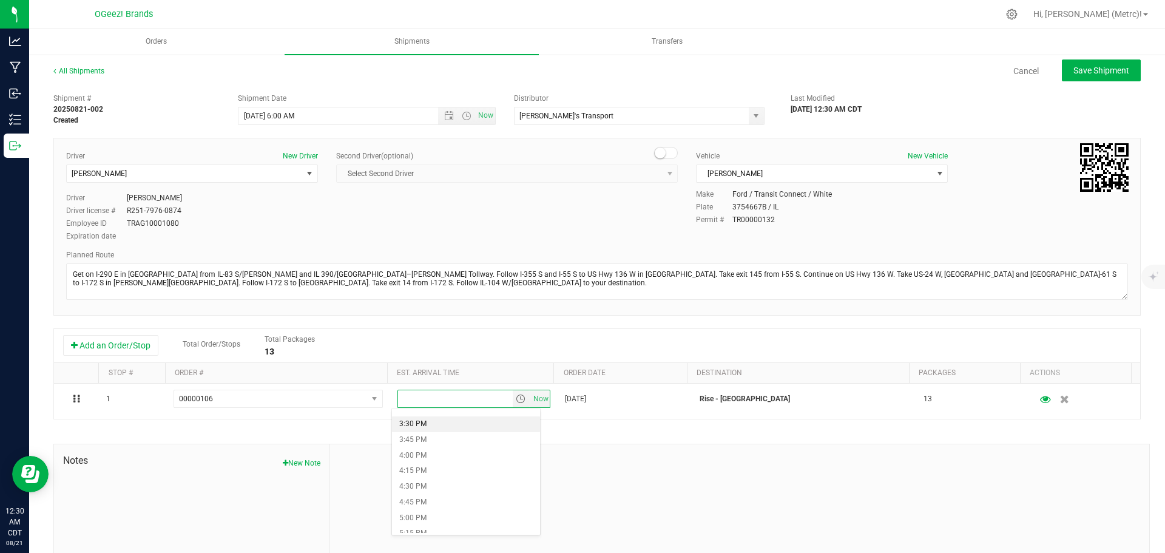
scroll to position [938, 0]
click at [431, 419] on li "3:00 PM" at bounding box center [466, 417] width 148 height 16
click at [1092, 75] on span "Save Shipment" at bounding box center [1101, 71] width 56 height 10
type input "[DATE] 11:00 AM"
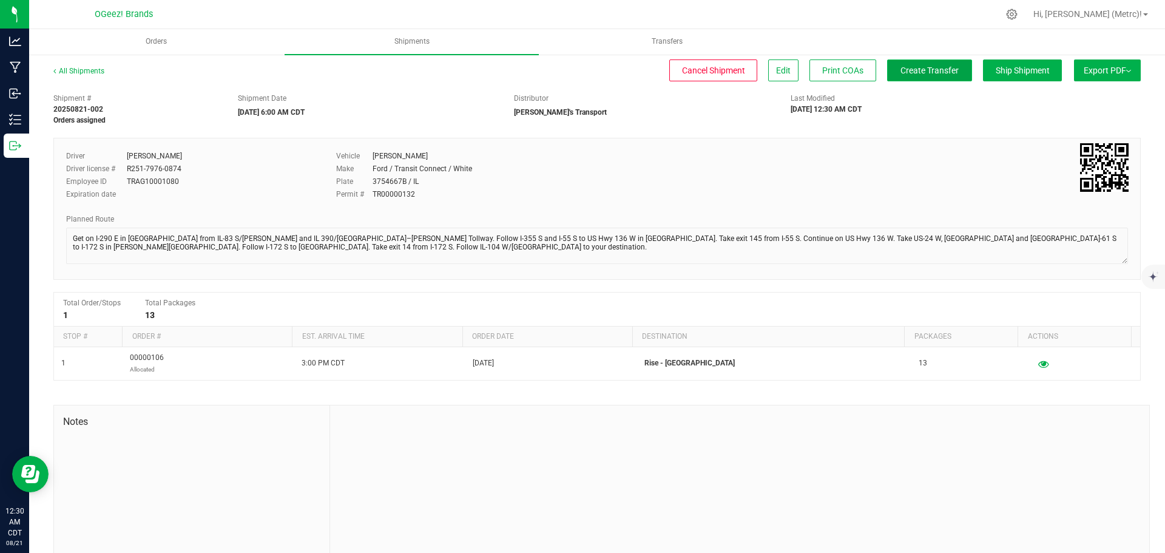
click at [911, 76] on button "Create Transfer" at bounding box center [929, 70] width 85 height 22
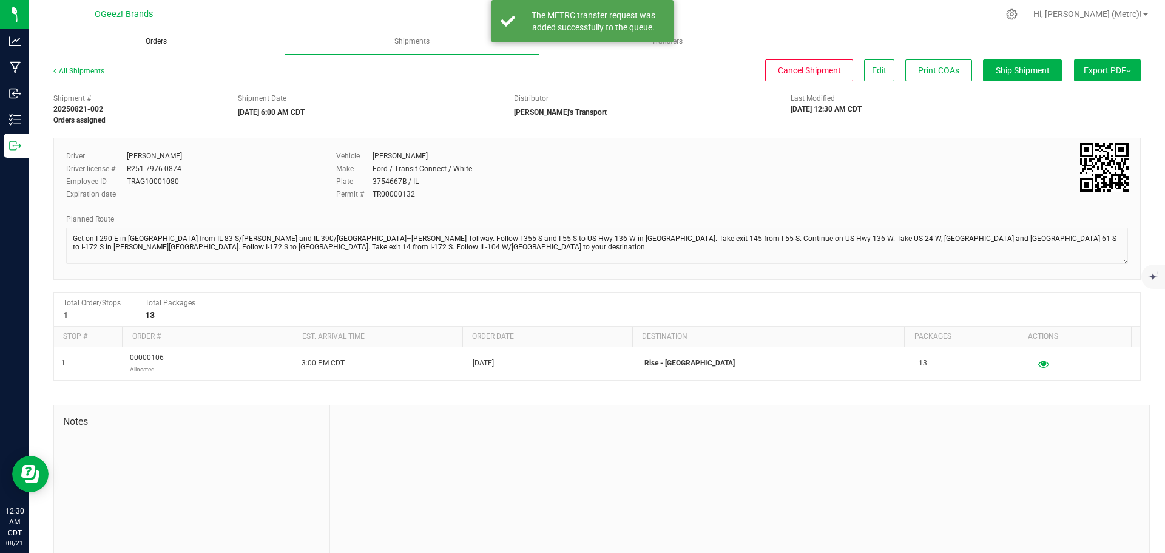
click at [164, 49] on uib-tab-heading "Orders" at bounding box center [156, 42] width 253 height 24
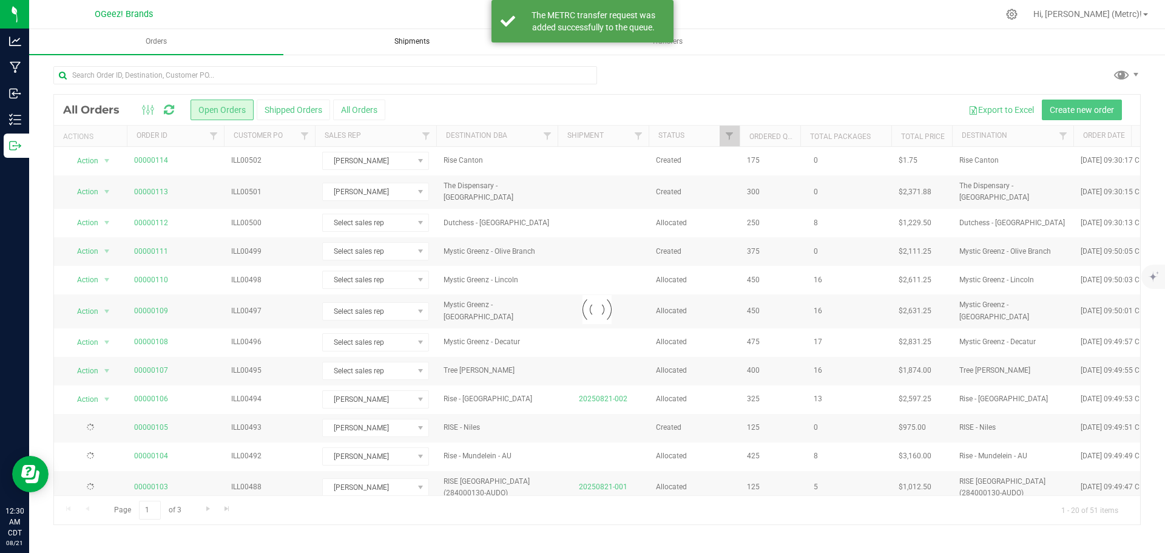
click at [389, 38] on span "Shipments" at bounding box center [412, 41] width 68 height 10
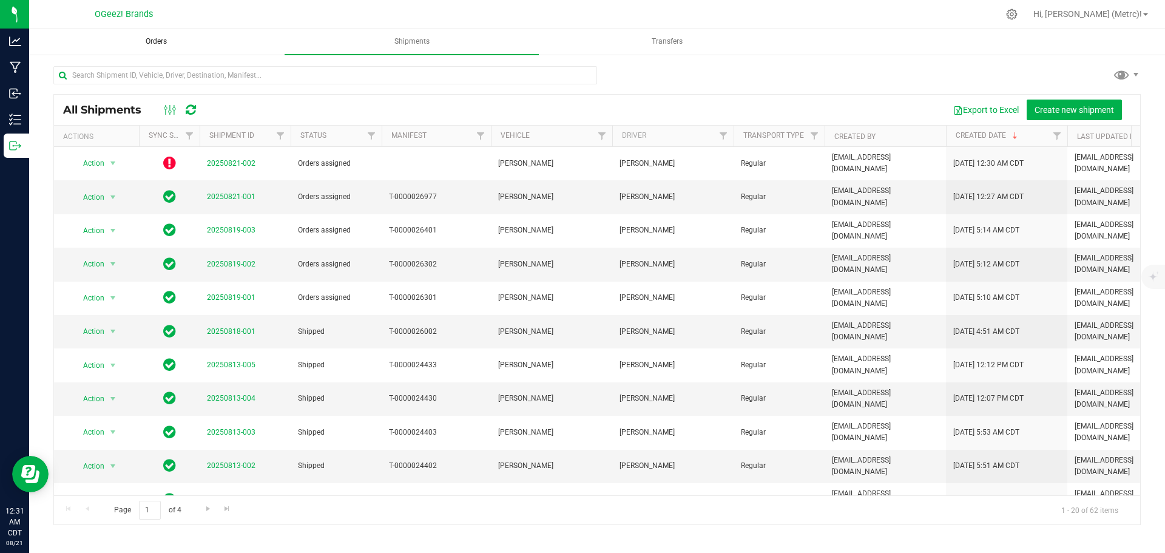
click at [158, 41] on span "Orders" at bounding box center [156, 41] width 54 height 10
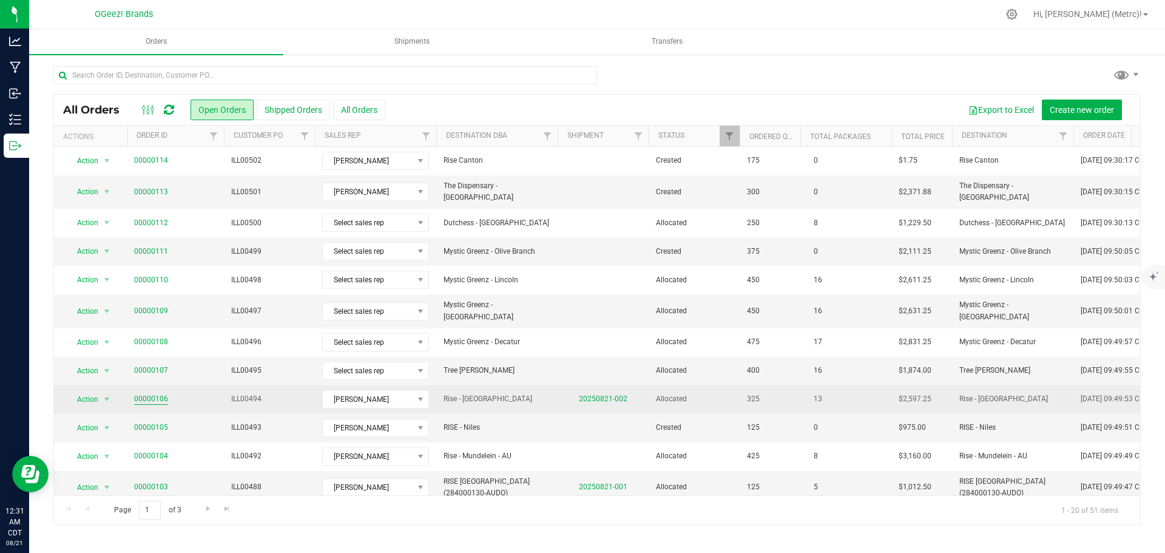
click at [161, 393] on link "00000106" at bounding box center [151, 399] width 34 height 12
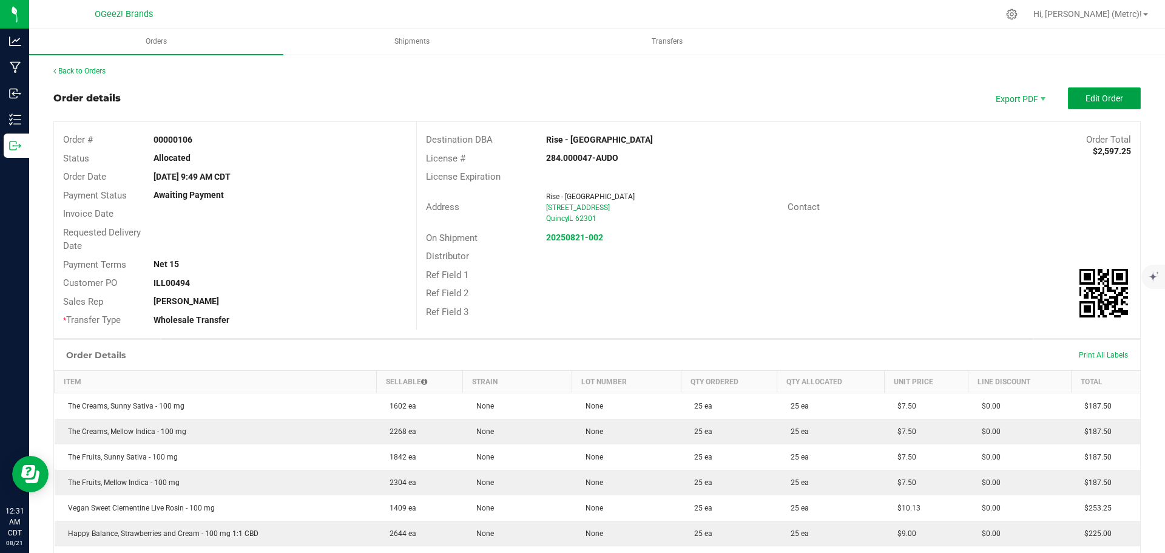
click at [1085, 95] on span "Edit Order" at bounding box center [1104, 98] width 38 height 10
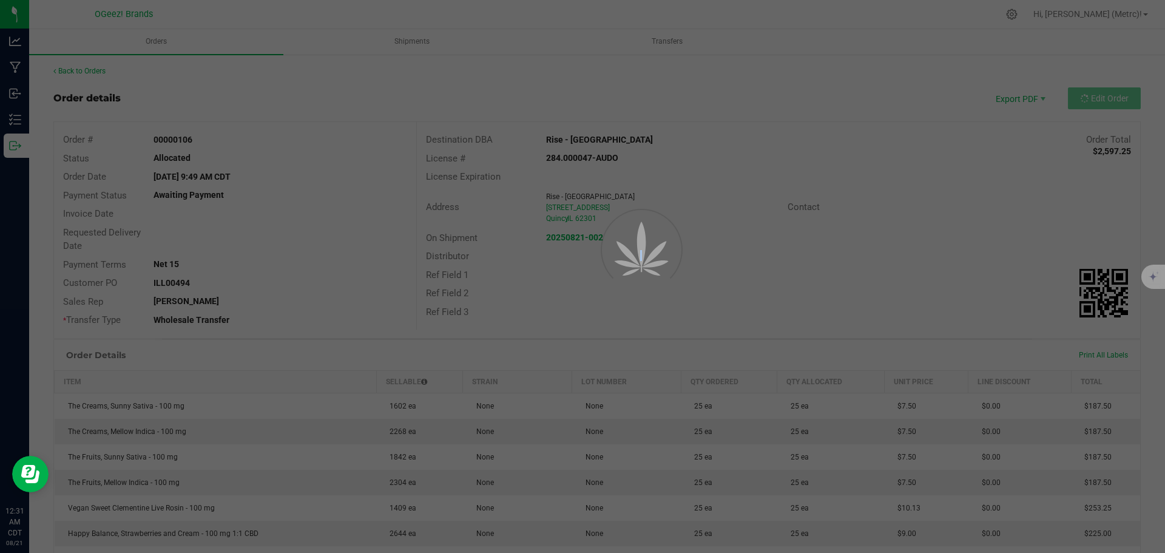
click at [1079, 95] on div at bounding box center [582, 276] width 1165 height 553
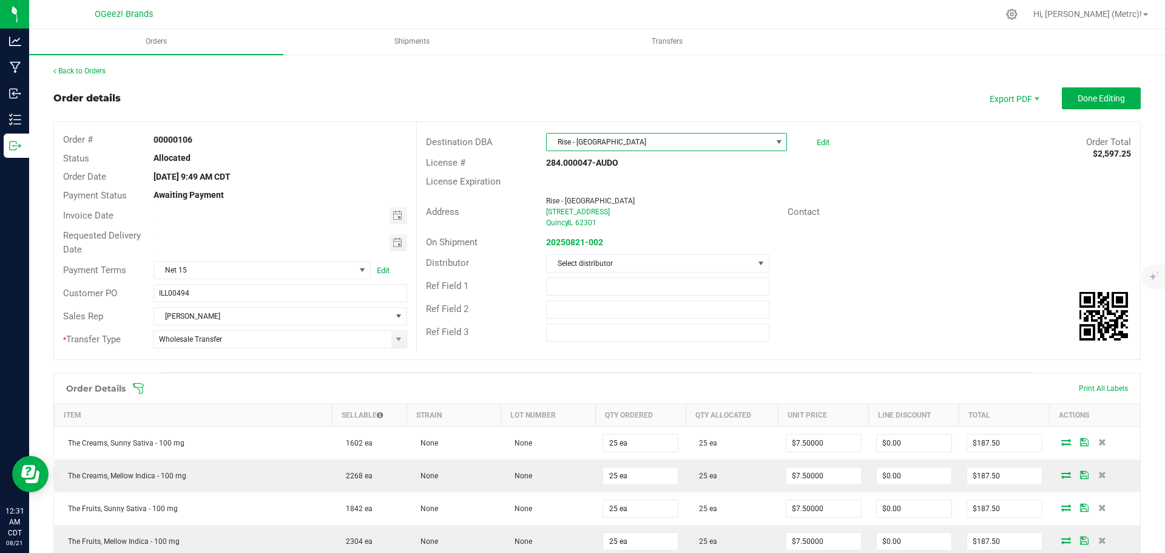
click at [582, 146] on span "Rise - [GEOGRAPHIC_DATA]" at bounding box center [659, 141] width 224 height 17
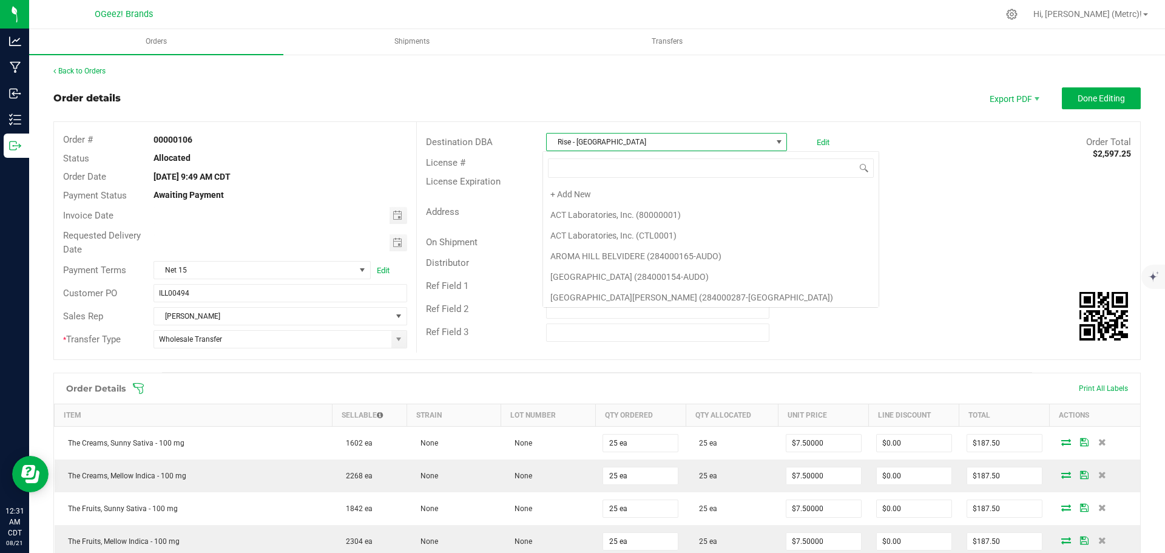
scroll to position [18, 238]
click at [650, 241] on li "RISE QUINCY (284000047-AUDO)" at bounding box center [711, 233] width 336 height 21
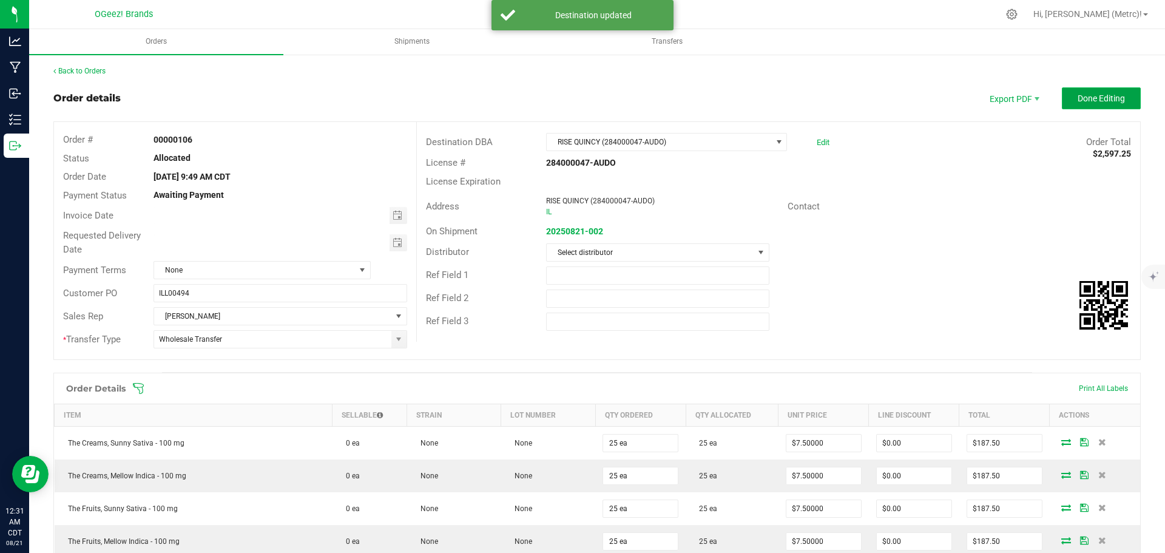
click at [1088, 106] on button "Done Editing" at bounding box center [1101, 98] width 79 height 22
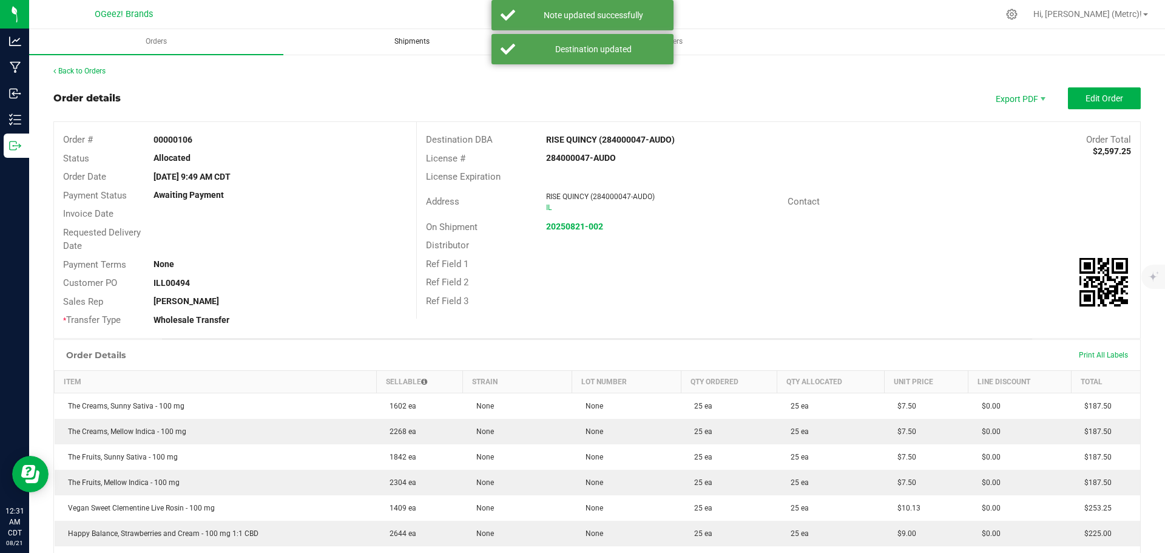
click at [410, 45] on span "Shipments" at bounding box center [412, 41] width 68 height 10
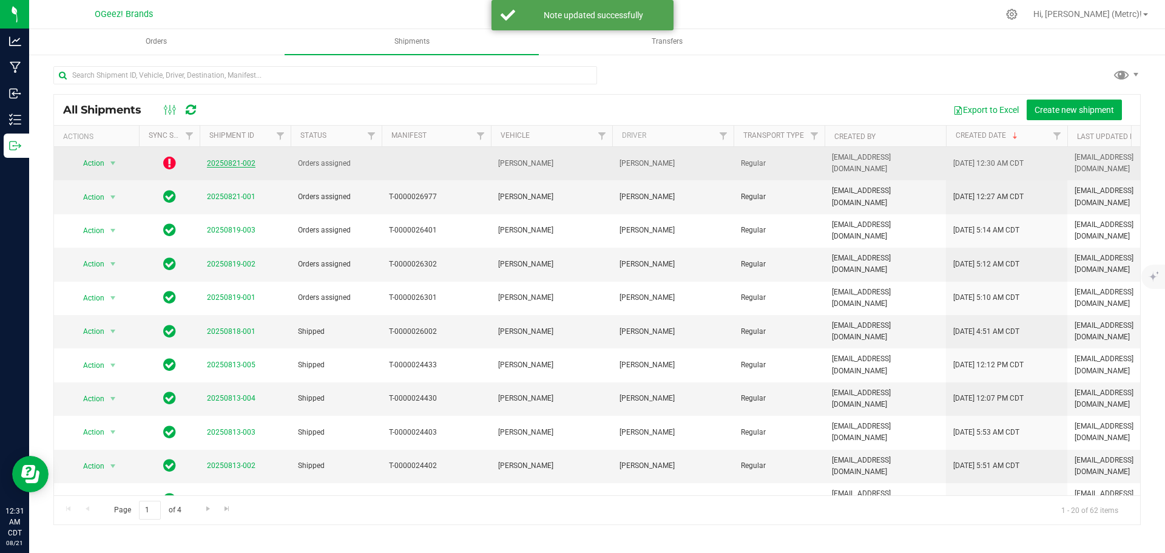
click at [217, 161] on link "20250821-002" at bounding box center [231, 163] width 49 height 8
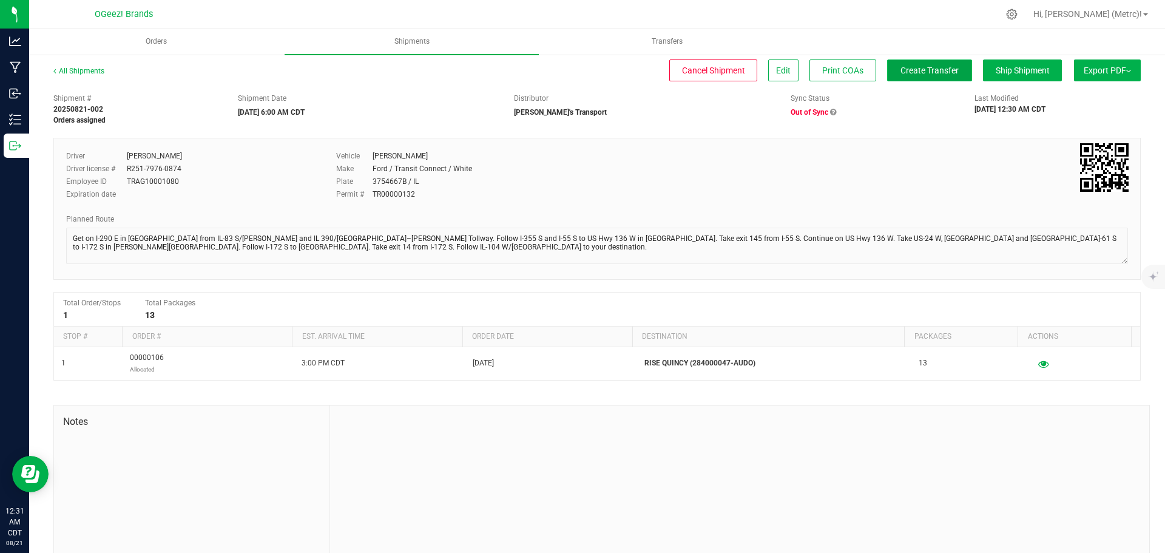
click at [931, 66] on span "Create Transfer" at bounding box center [929, 71] width 58 height 10
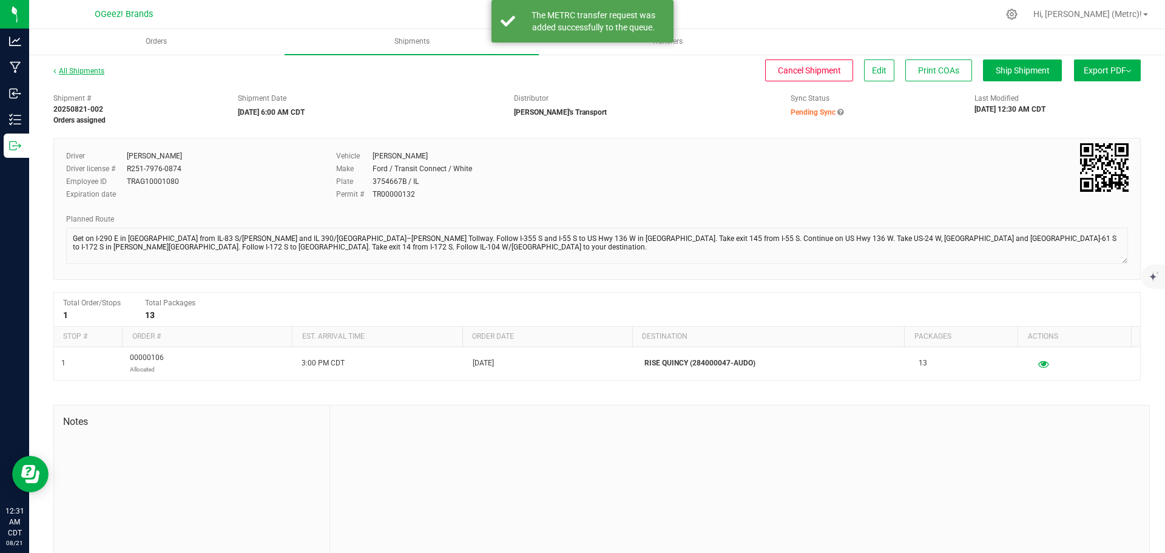
click at [81, 68] on link "All Shipments" at bounding box center [78, 71] width 51 height 8
